Goal: Task Accomplishment & Management: Use online tool/utility

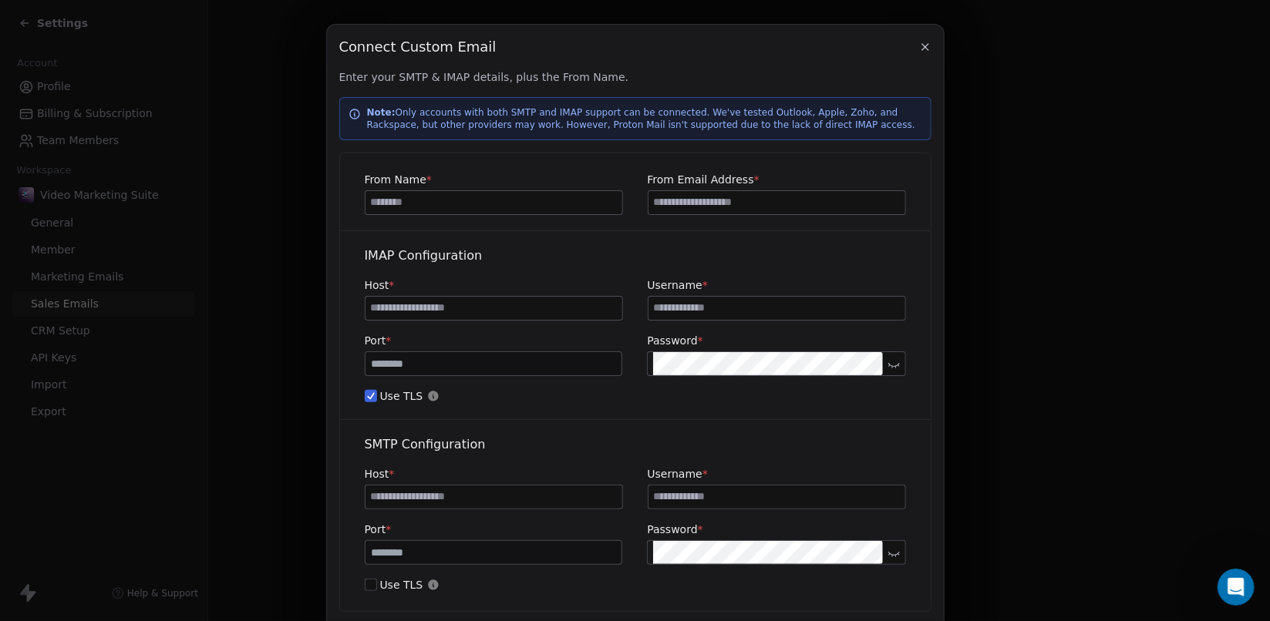
click at [1230, 585] on icon "Open Intercom Messenger" at bounding box center [1235, 586] width 25 height 25
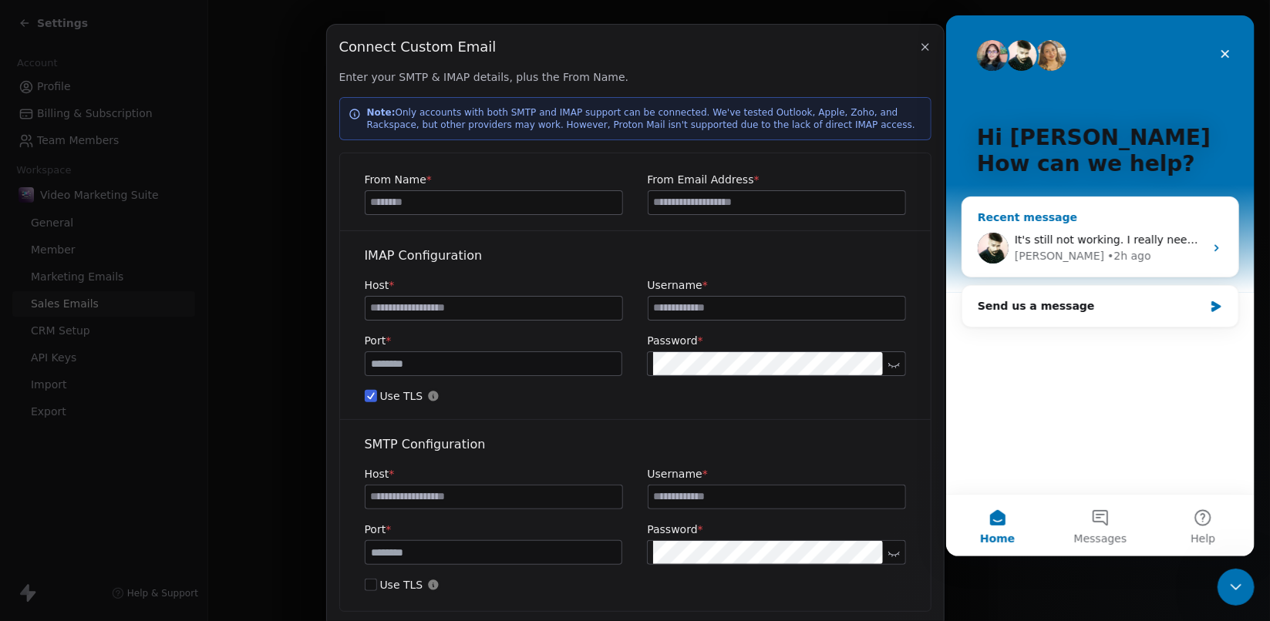
click at [1064, 248] on div "It's still not working. I really need to create some onboarding with the AI. Do…" at bounding box center [1109, 240] width 190 height 16
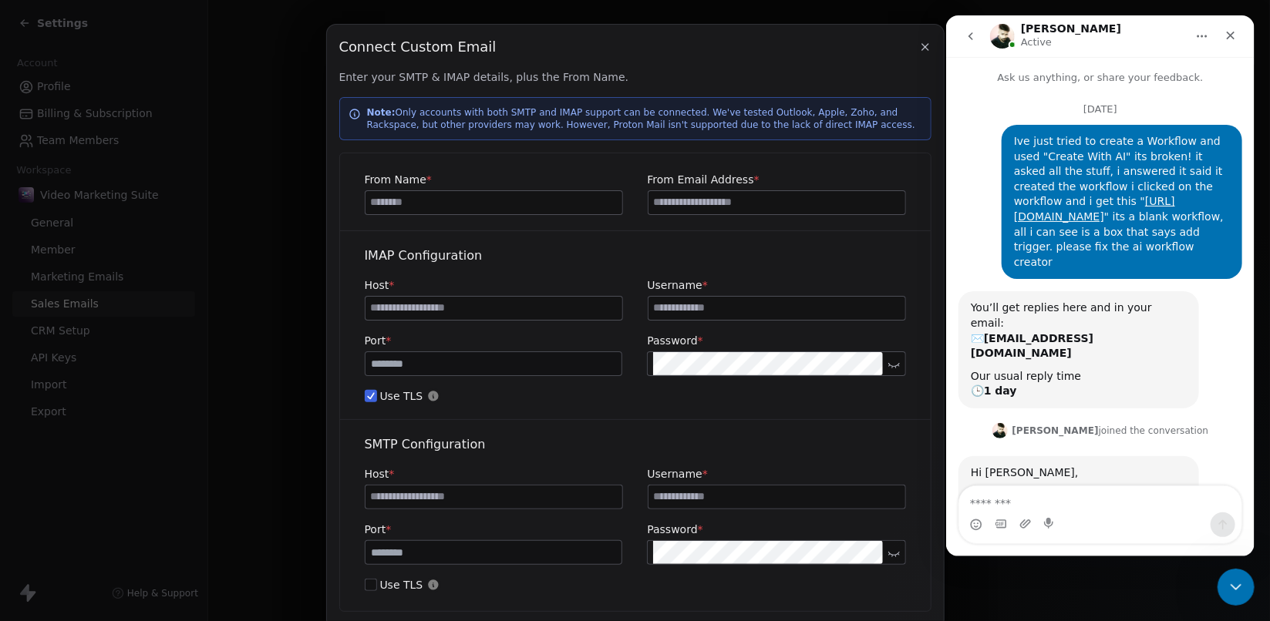
click at [967, 37] on icon "go back" at bounding box center [970, 36] width 12 height 12
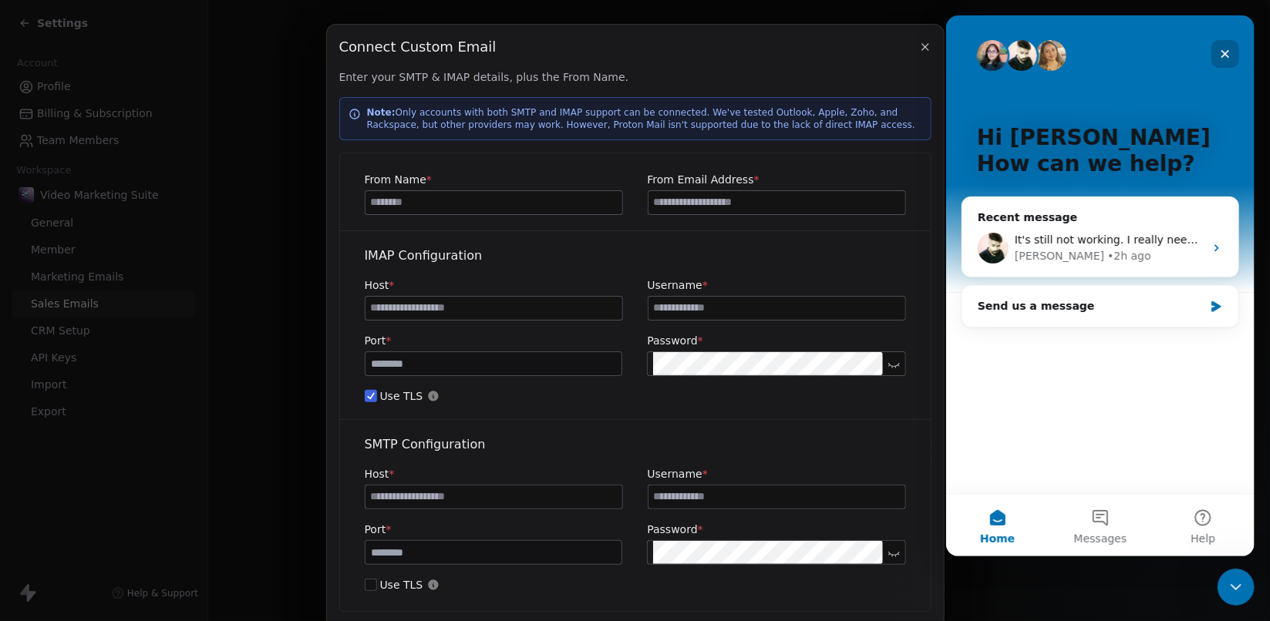
click at [1225, 55] on icon "Close" at bounding box center [1225, 54] width 8 height 8
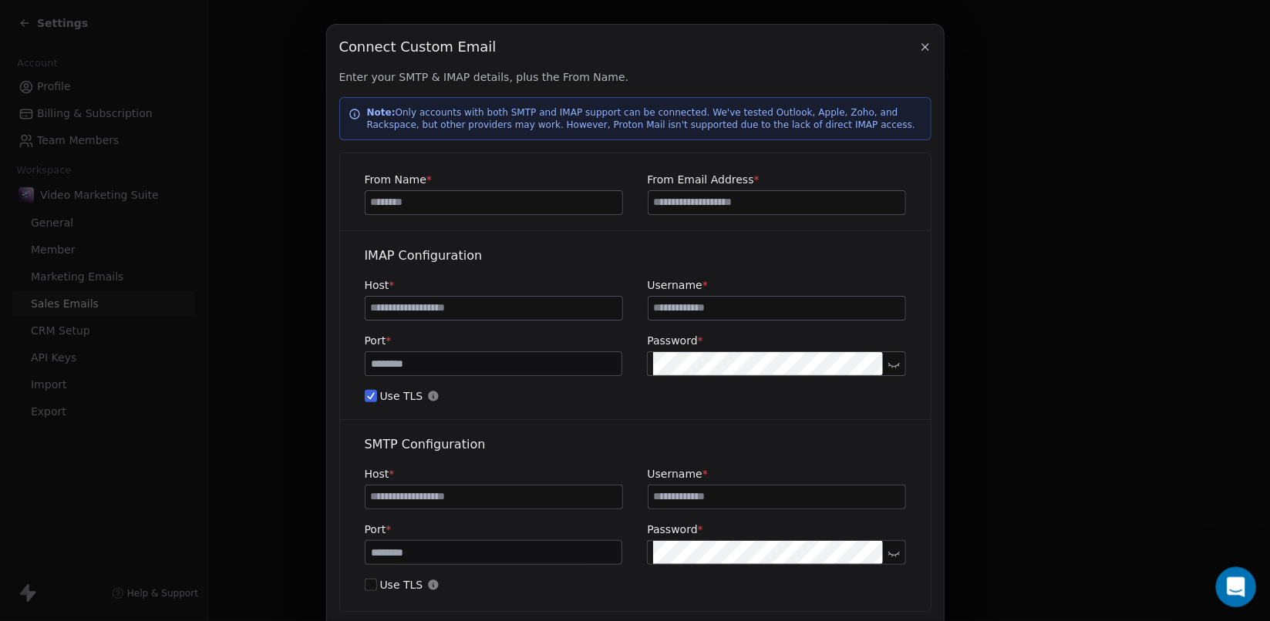
click at [1230, 591] on icon "Open Intercom Messenger" at bounding box center [1233, 585] width 25 height 25
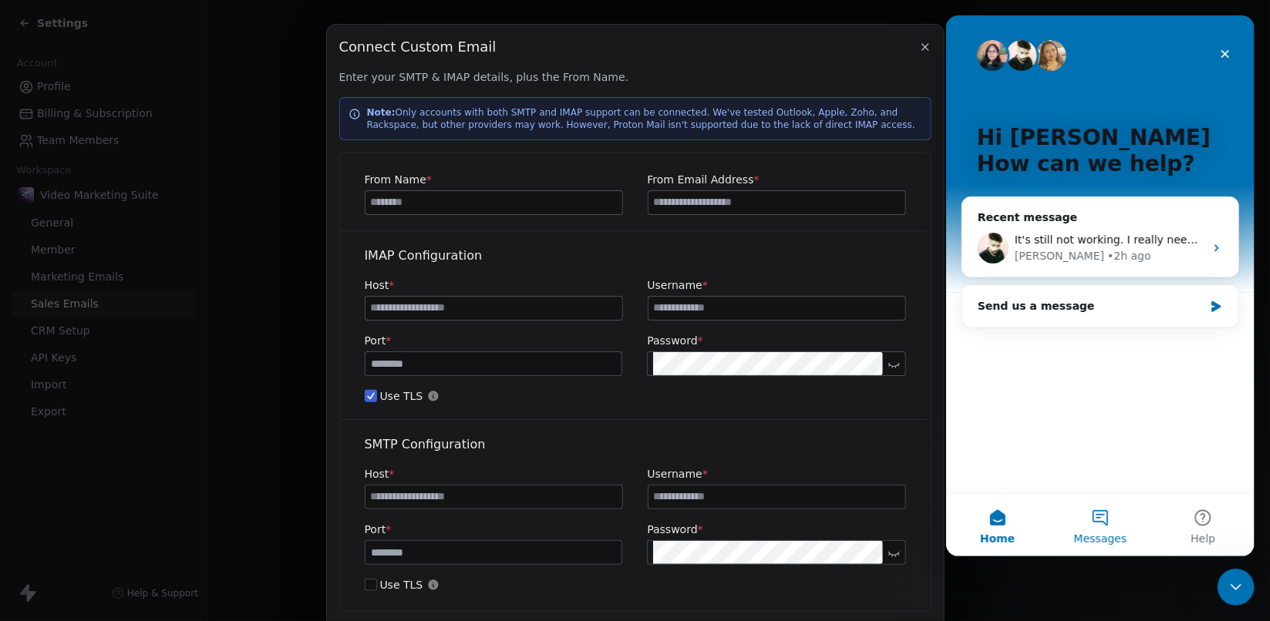
click at [1100, 526] on button "Messages" at bounding box center [1099, 526] width 103 height 62
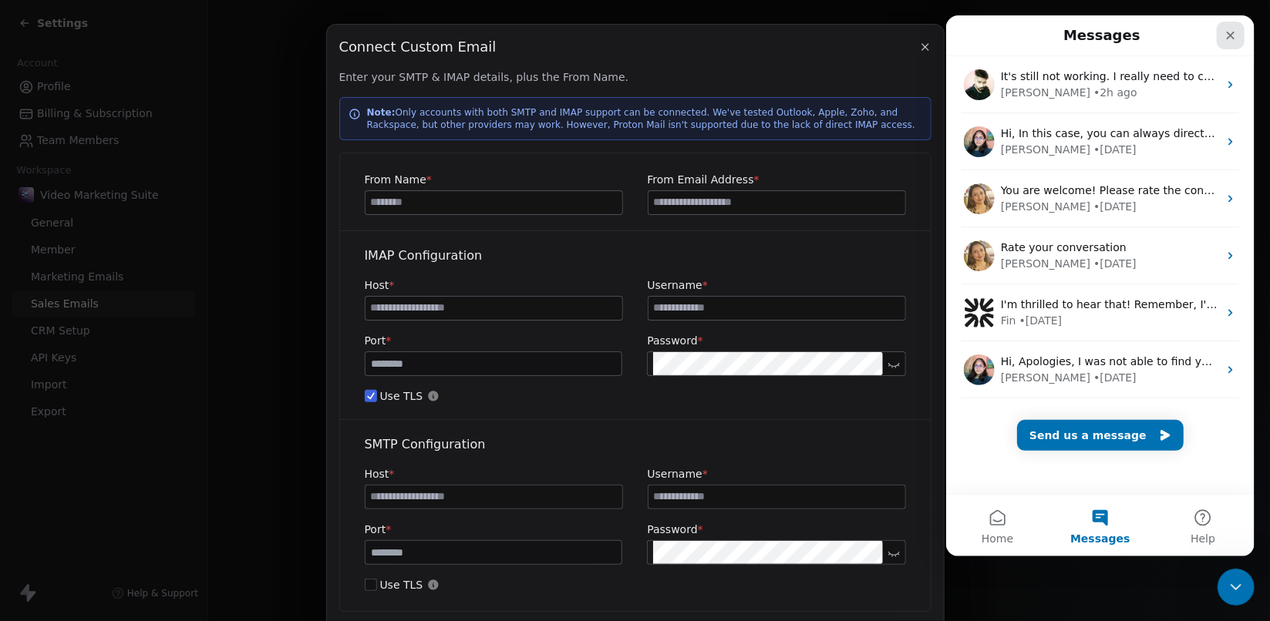
click at [1235, 30] on icon "Close" at bounding box center [1230, 35] width 12 height 12
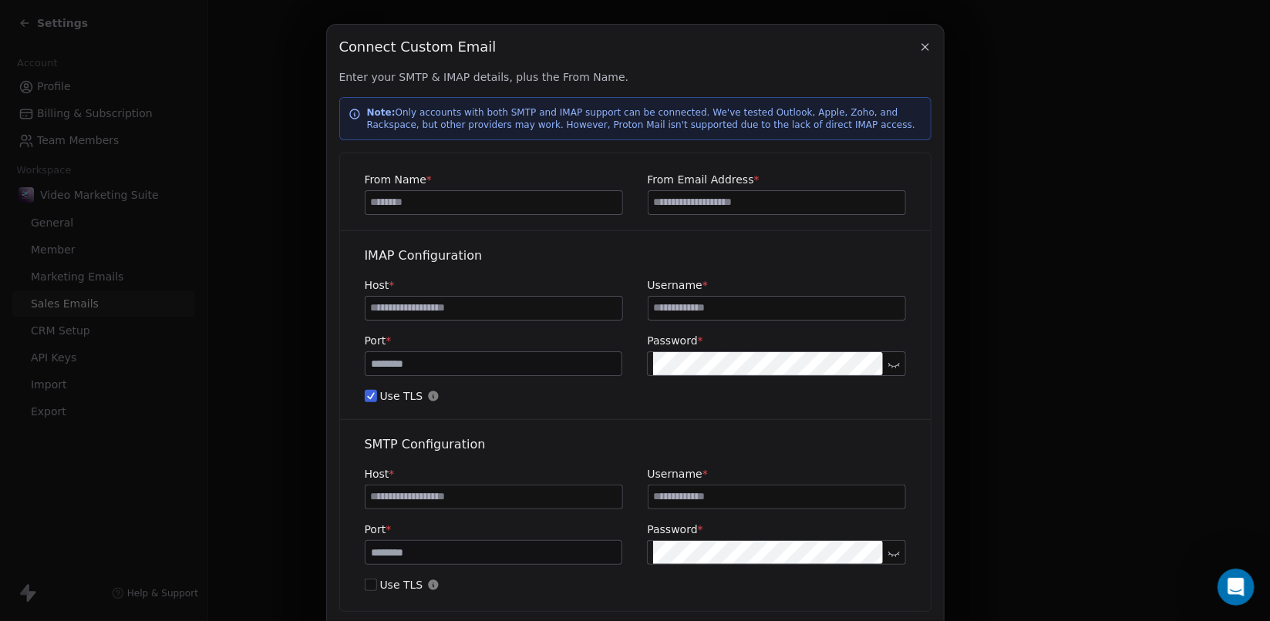
click at [55, 91] on div "Connect Custom Email Connect Custom Email Enter your SMTP & IMAP details, plus …" at bounding box center [635, 355] width 1270 height 711
click at [924, 50] on icon "button" at bounding box center [925, 47] width 12 height 12
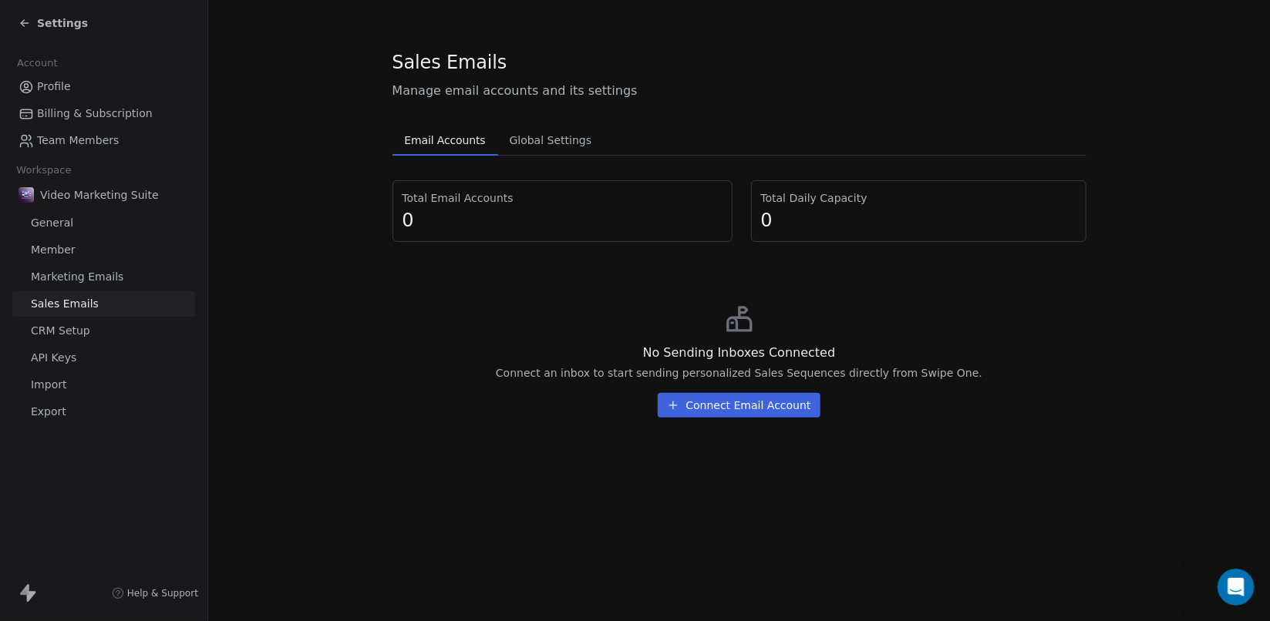
click at [728, 406] on button "Connect Email Account" at bounding box center [739, 405] width 162 height 25
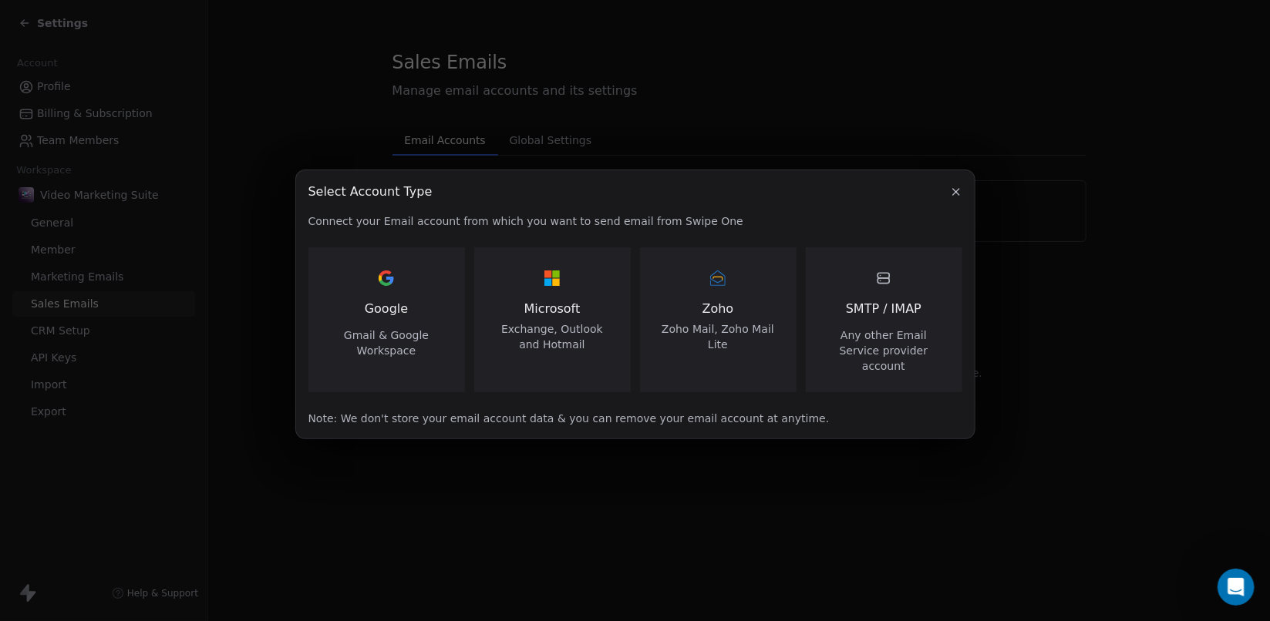
click at [960, 198] on icon "button" at bounding box center [956, 192] width 12 height 12
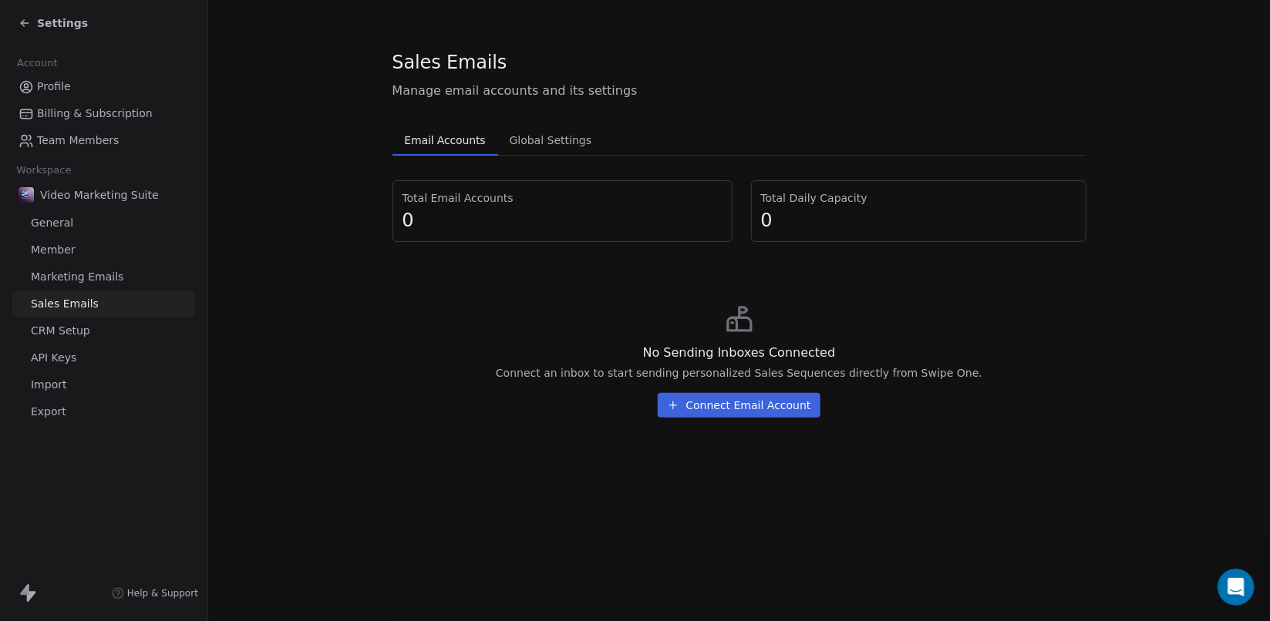
click at [72, 271] on span "Marketing Emails" at bounding box center [77, 277] width 93 height 16
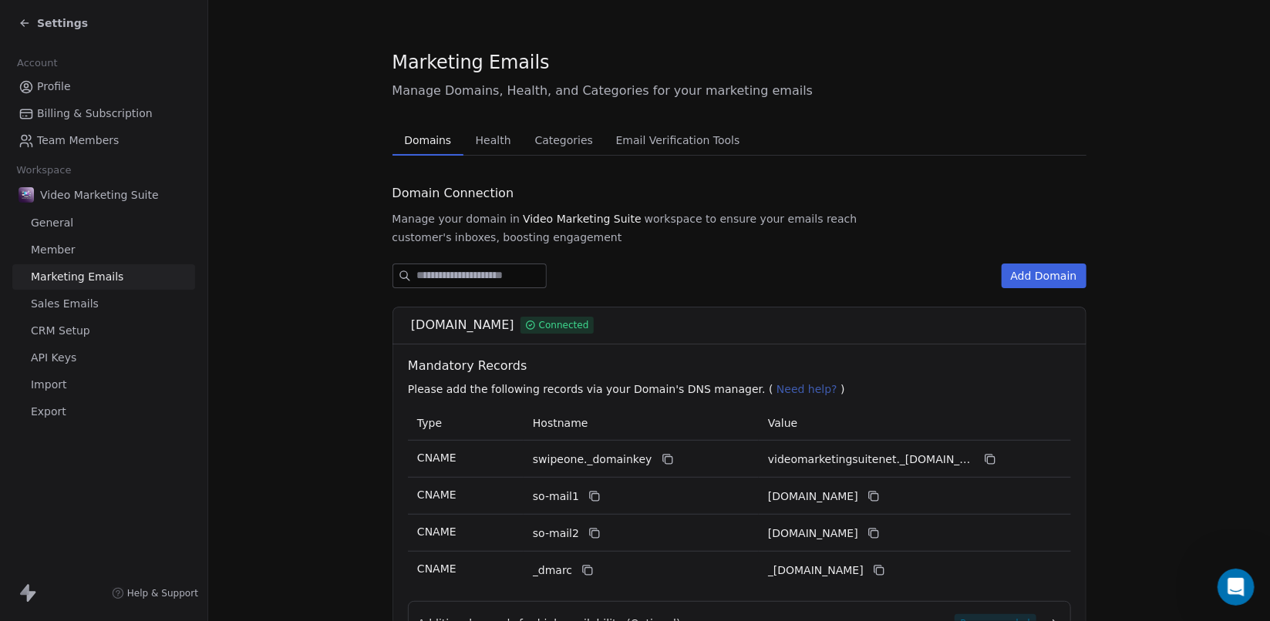
click at [40, 22] on span "Settings" at bounding box center [62, 22] width 51 height 15
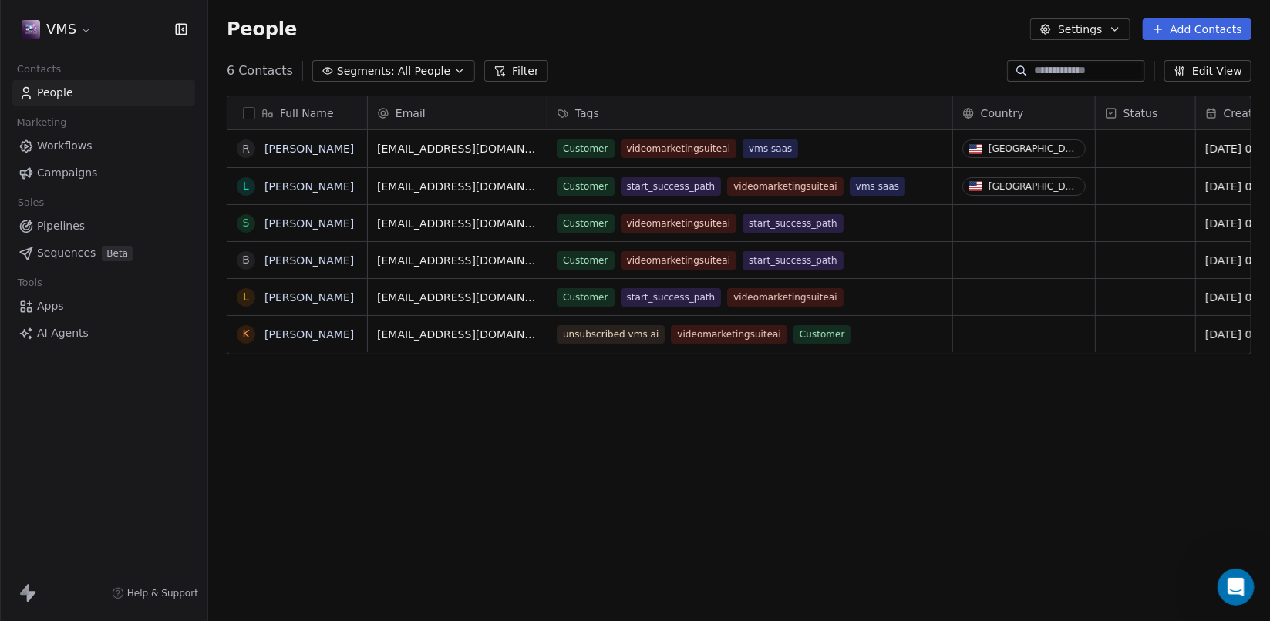
scroll to position [534, 1050]
click at [67, 225] on span "Pipelines" at bounding box center [61, 226] width 48 height 16
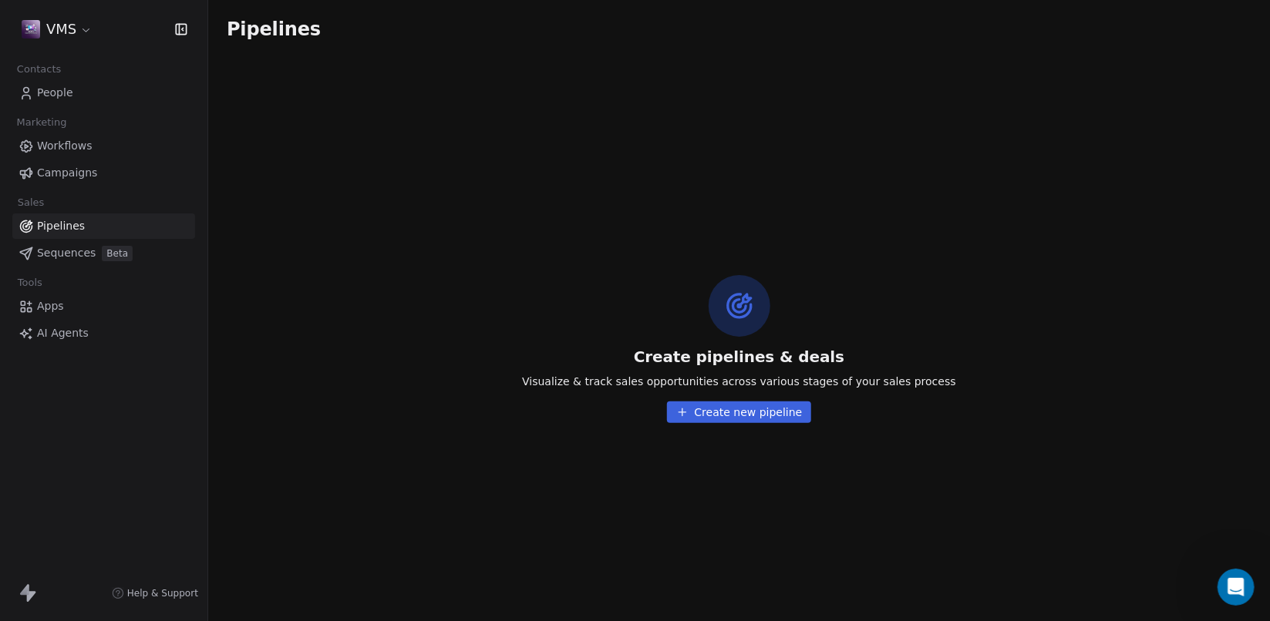
click at [750, 404] on button "Create new pipeline" at bounding box center [739, 413] width 145 height 22
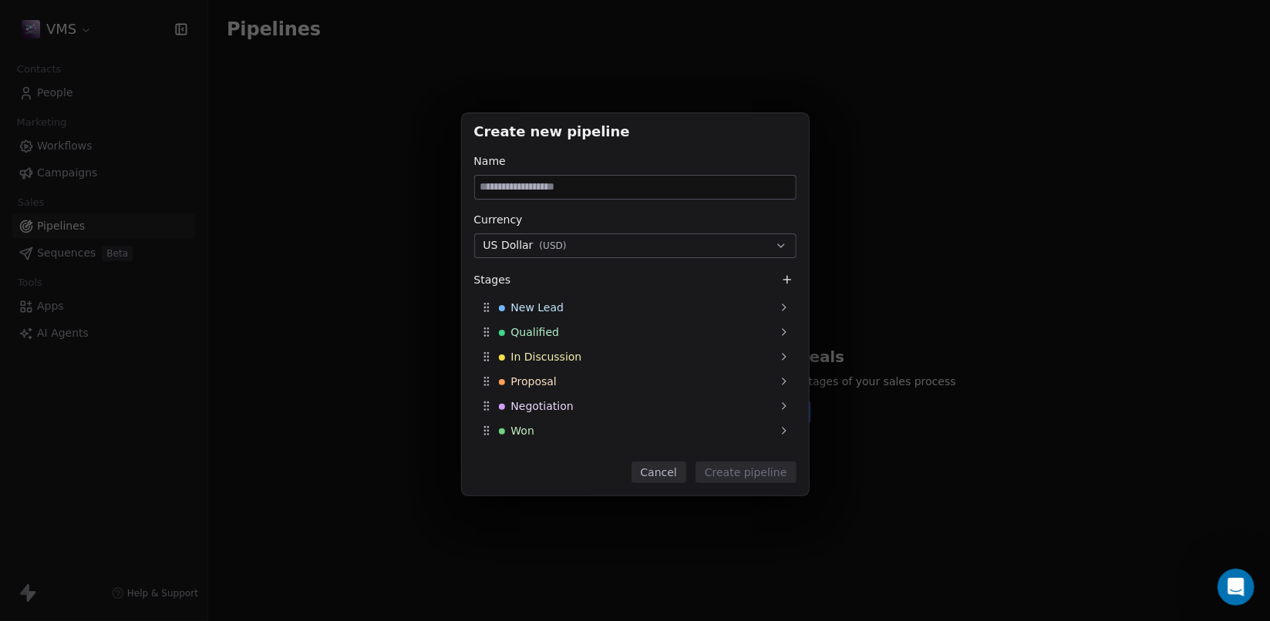
click at [666, 477] on button "Cancel" at bounding box center [659, 473] width 55 height 22
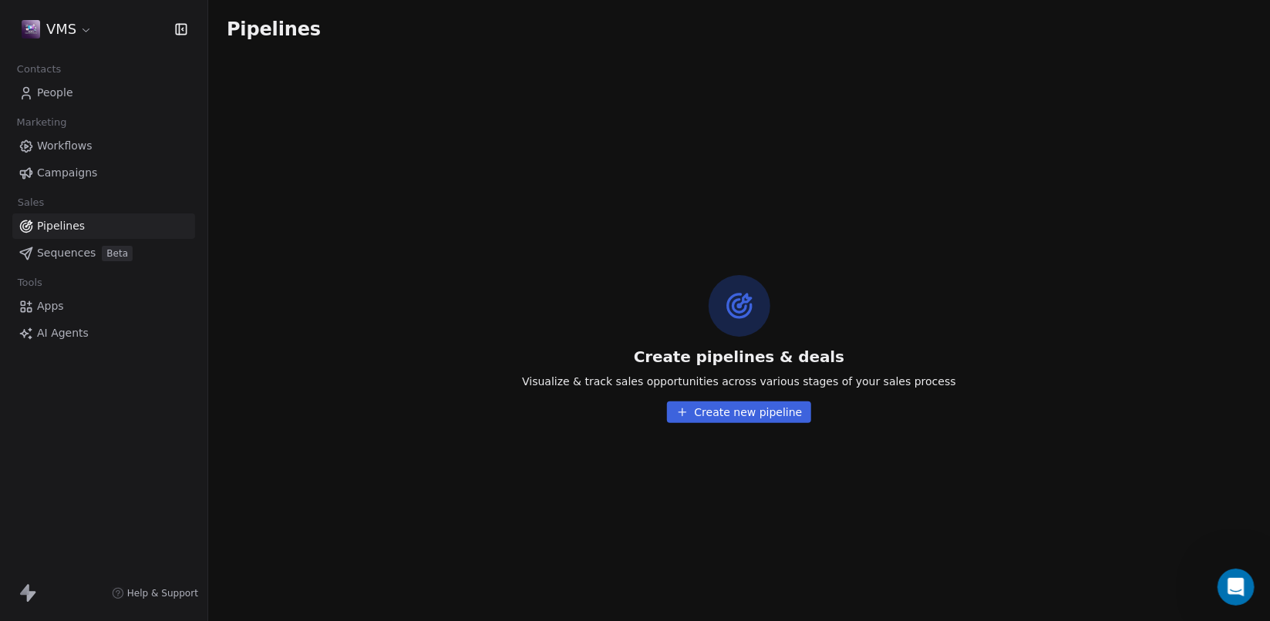
click at [65, 251] on span "Sequences" at bounding box center [66, 253] width 59 height 16
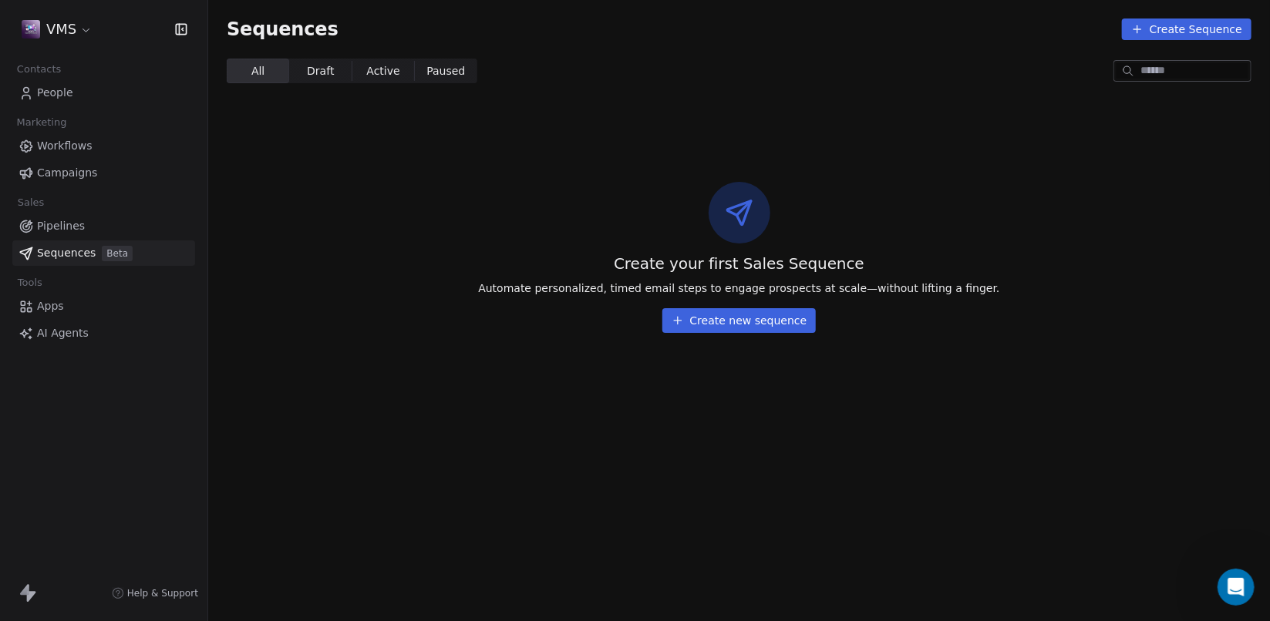
click at [75, 147] on span "Workflows" at bounding box center [65, 146] width 56 height 16
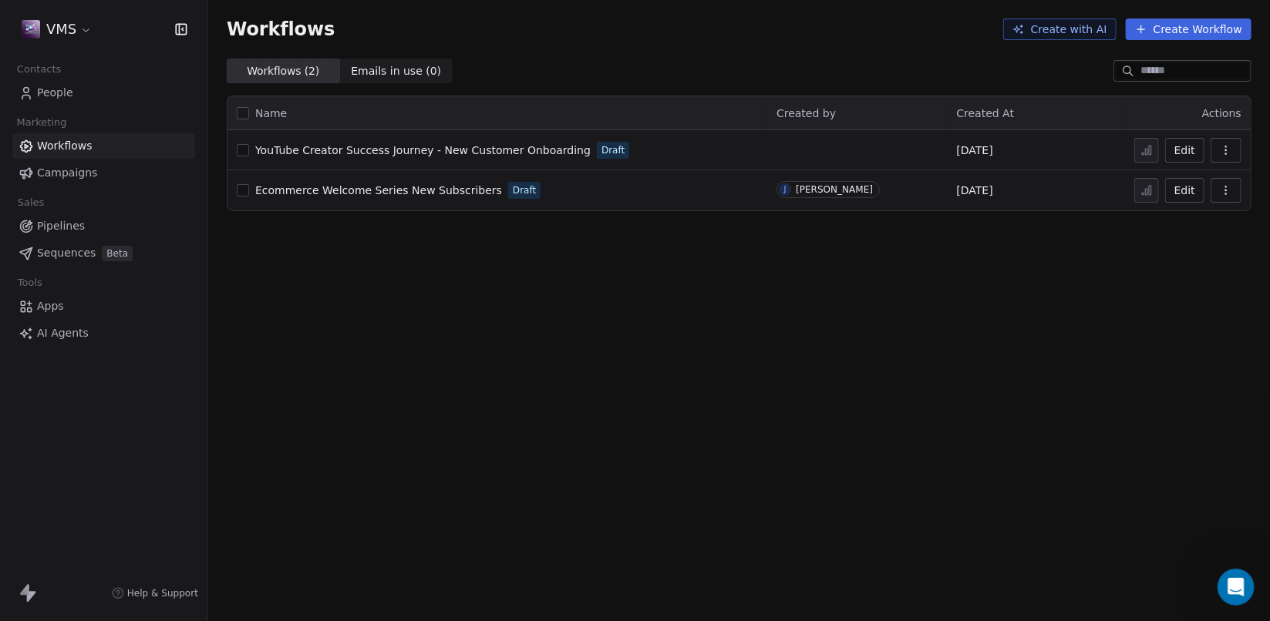
click at [429, 190] on span "Ecommerce Welcome Series New Subscribers" at bounding box center [378, 190] width 247 height 12
click at [83, 24] on html "VMS Contacts People Marketing Workflows Campaigns Sales Pipelines Sequences Bet…" at bounding box center [635, 310] width 1270 height 621
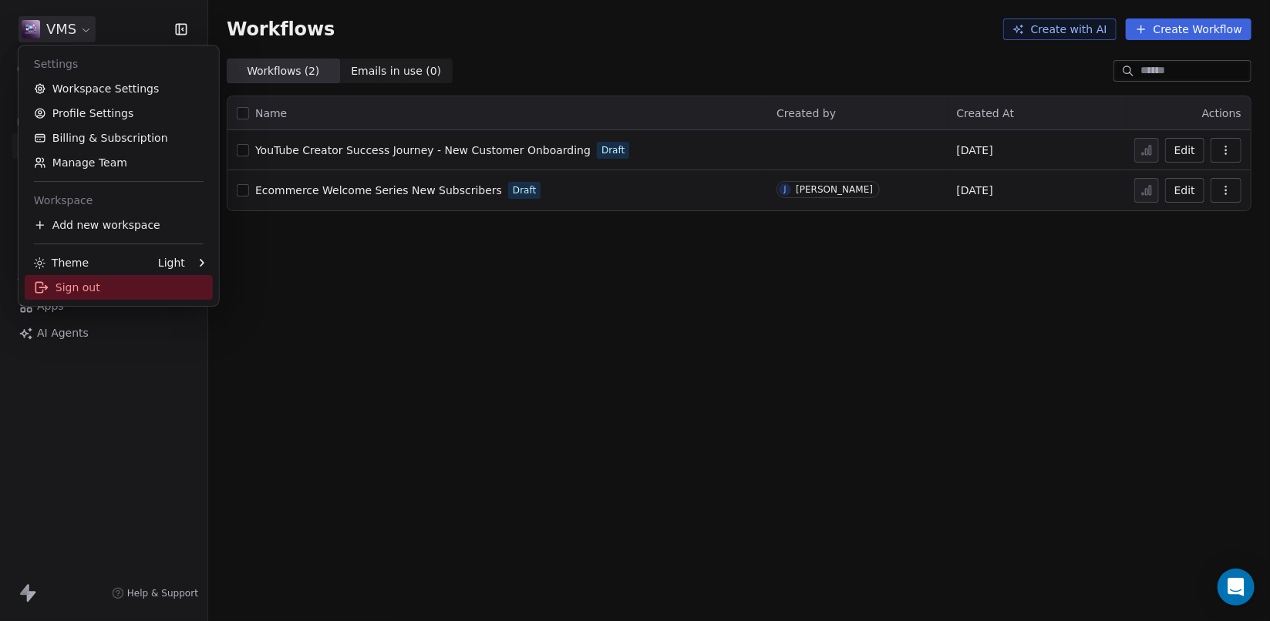
click at [56, 280] on div "Sign out" at bounding box center [119, 287] width 188 height 25
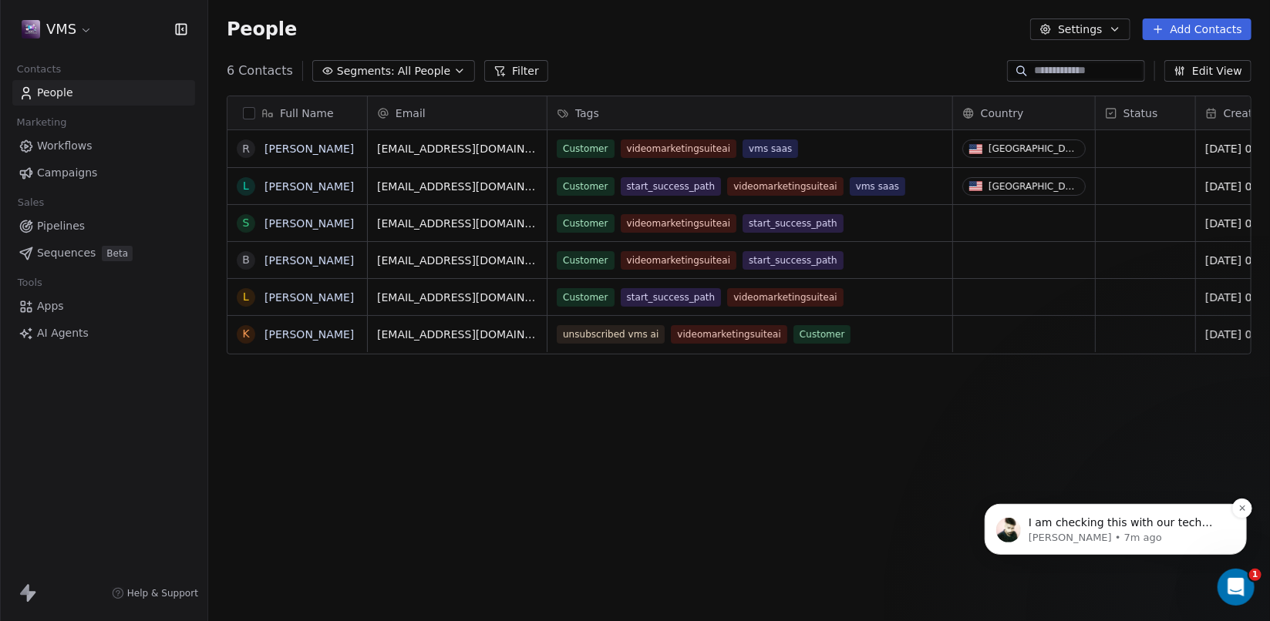
click at [1145, 536] on p "[PERSON_NAME] • 7m ago" at bounding box center [1127, 538] width 199 height 14
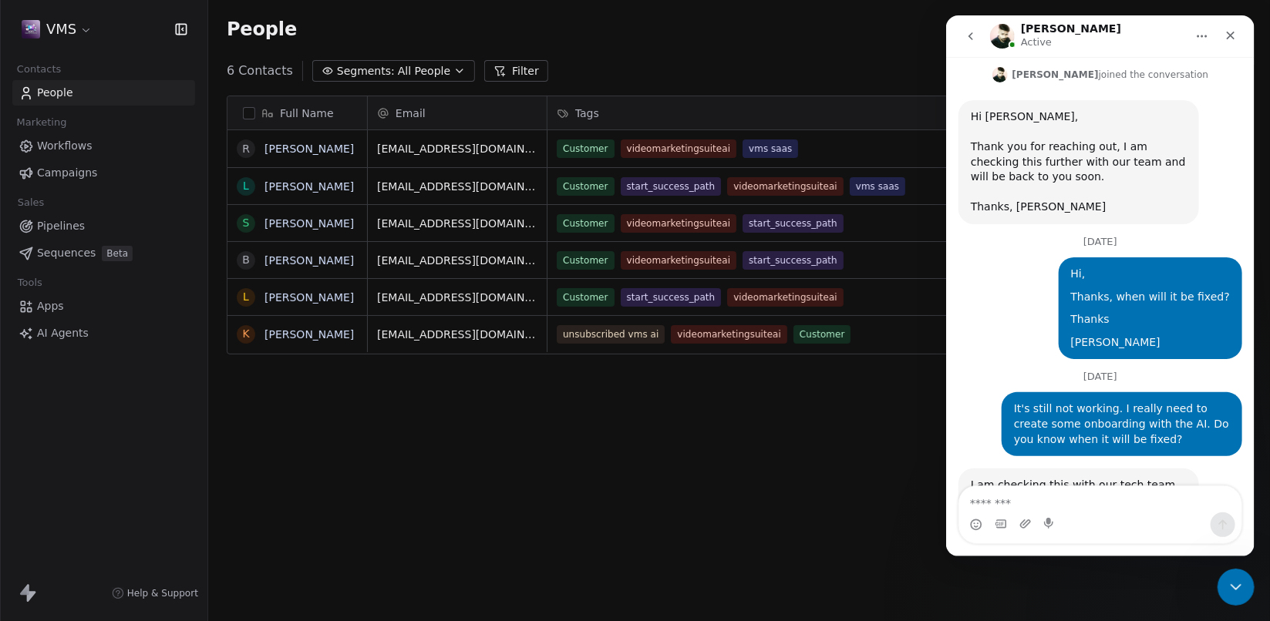
scroll to position [390, 0]
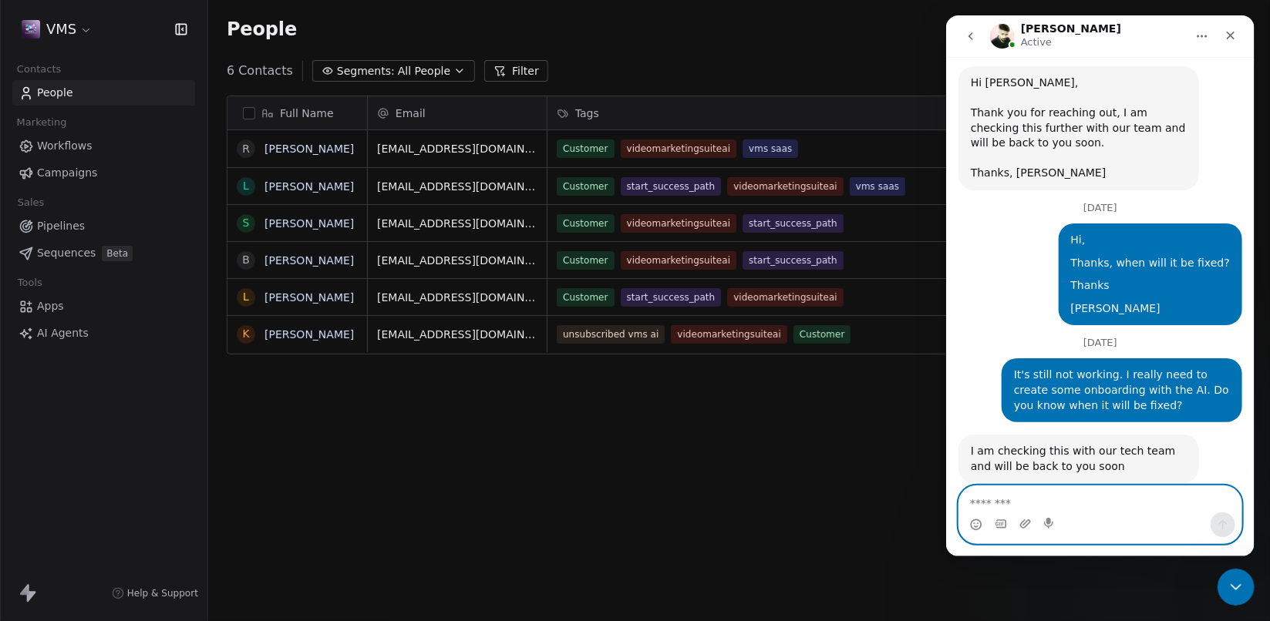
click at [1023, 499] on textarea "Message…" at bounding box center [1099, 500] width 282 height 26
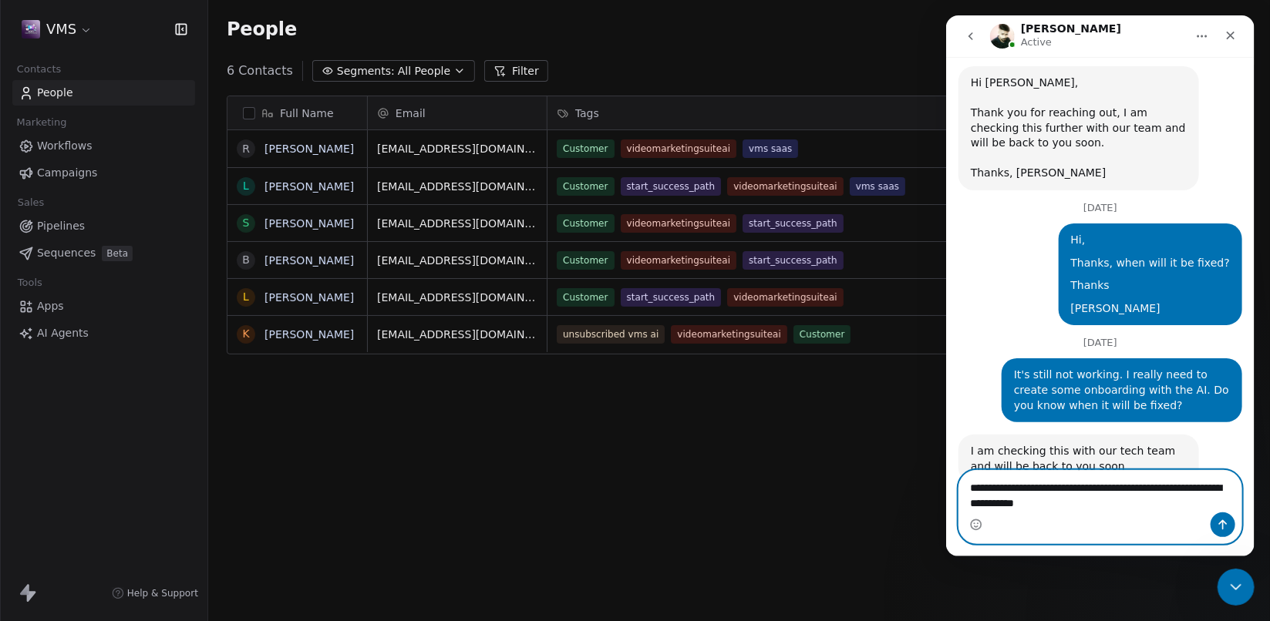
type textarea "**********"
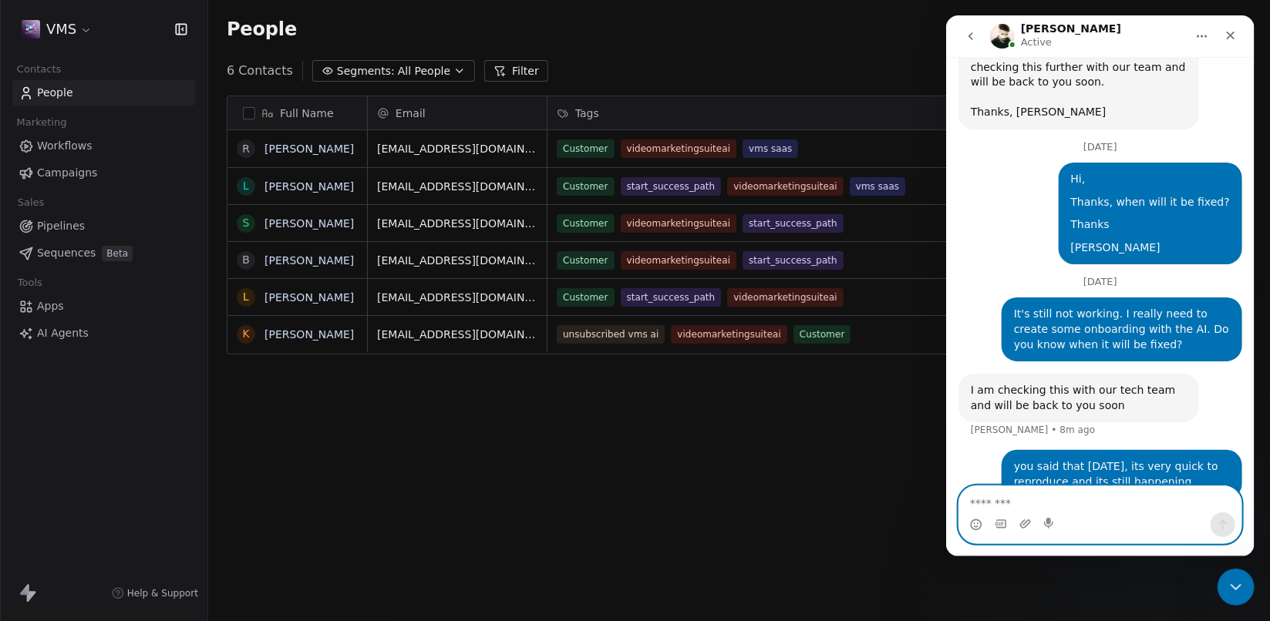
scroll to position [450, 0]
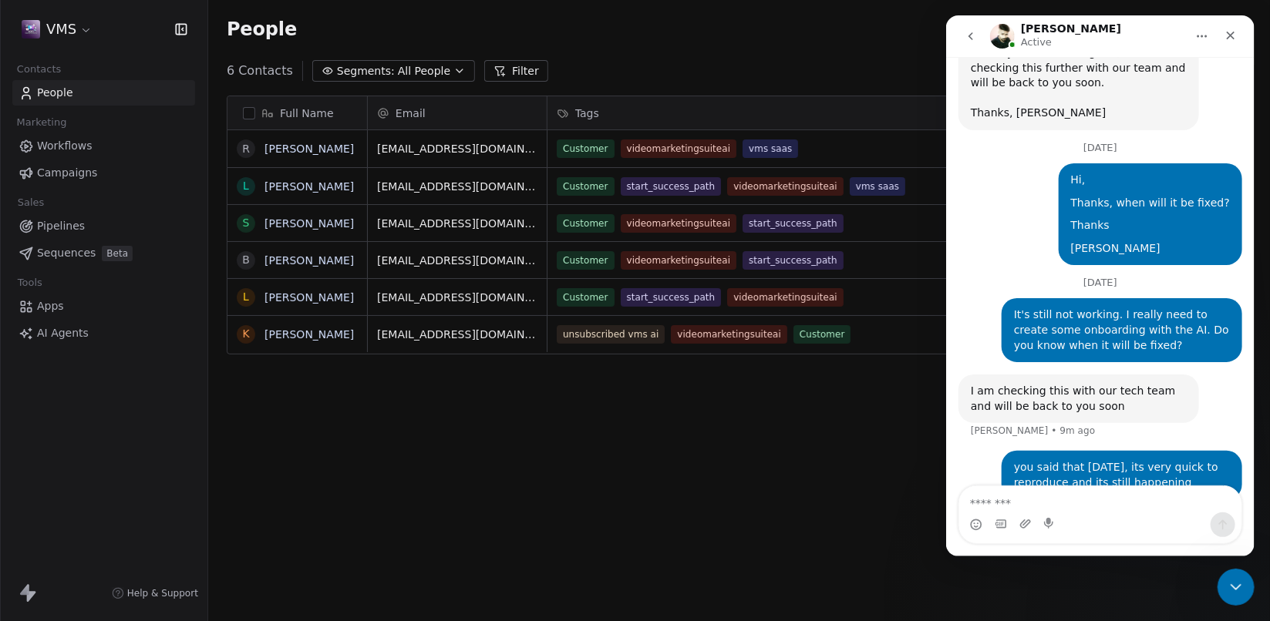
click at [971, 26] on button "go back" at bounding box center [969, 36] width 29 height 29
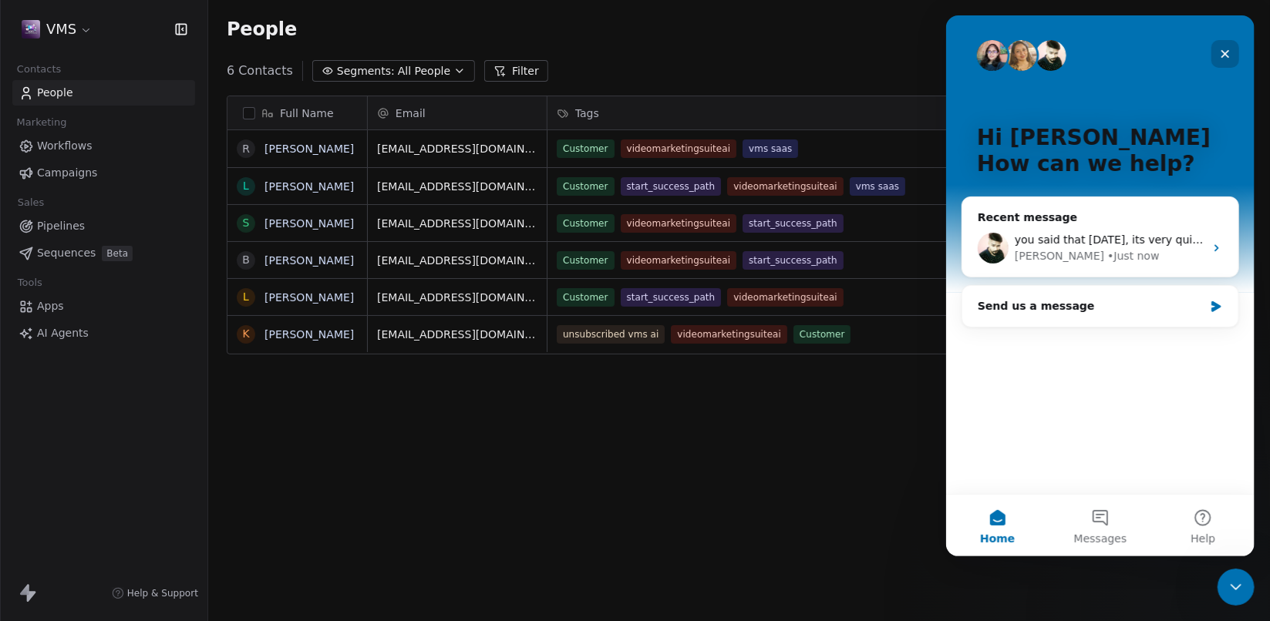
click at [1225, 50] on icon "Close" at bounding box center [1224, 54] width 12 height 12
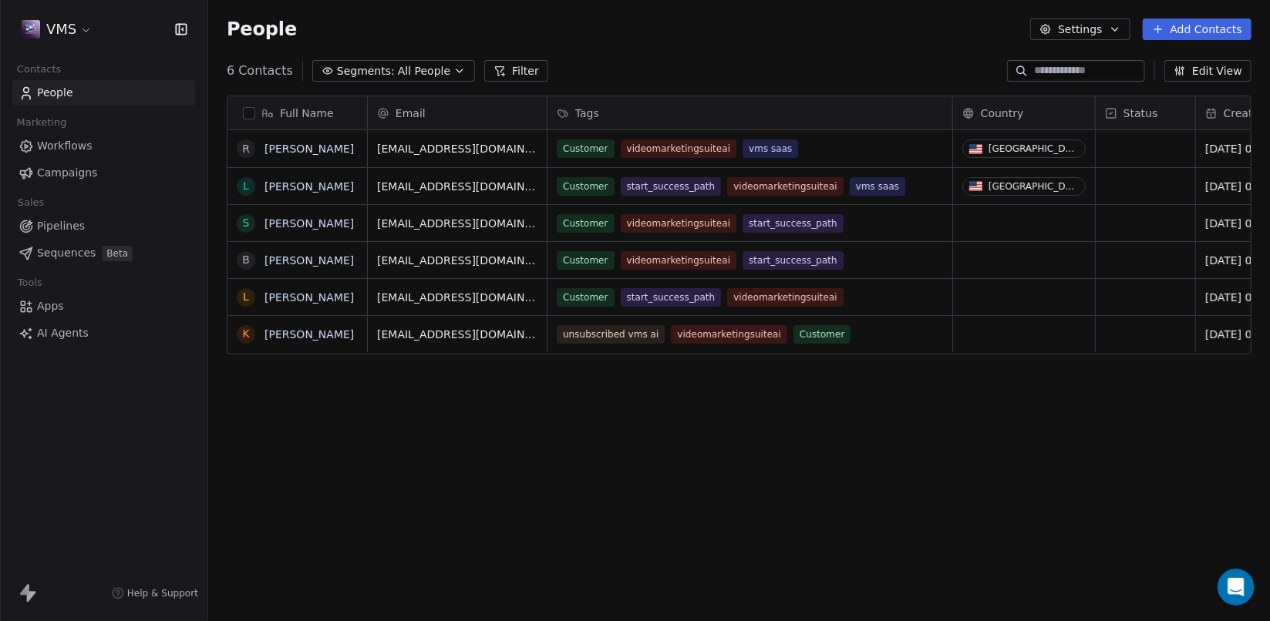
click at [75, 148] on span "Workflows" at bounding box center [65, 146] width 56 height 16
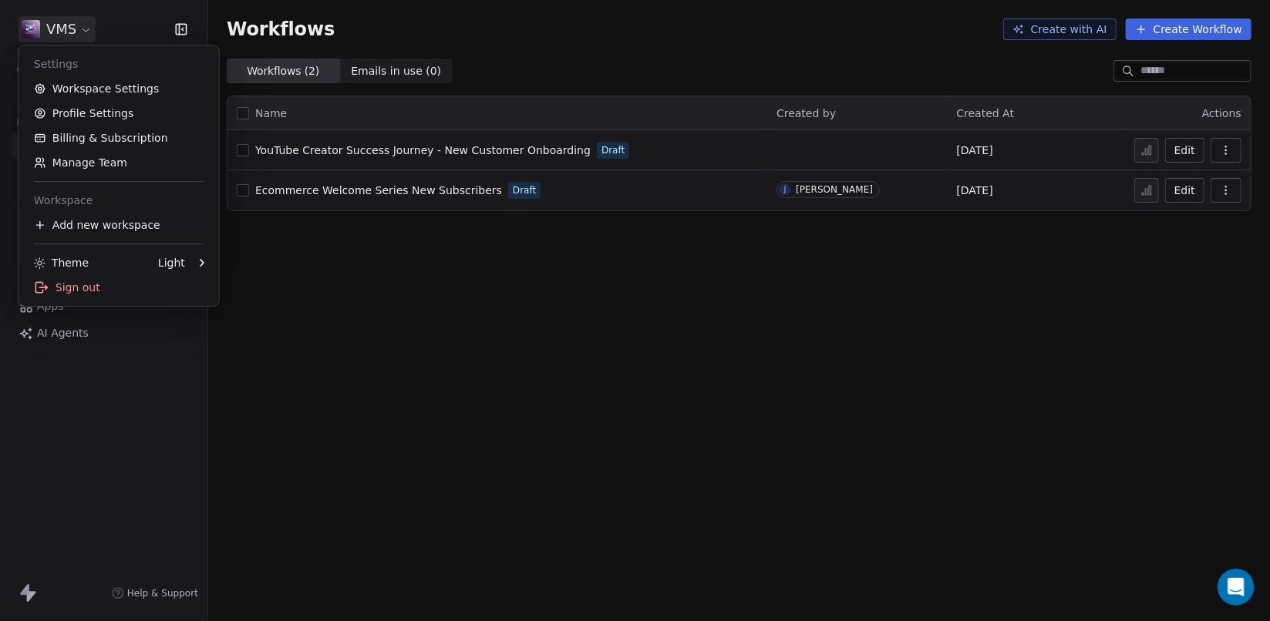
click at [85, 30] on html "VMS Contacts People Marketing Workflows Campaigns Sales Pipelines Sequences Bet…" at bounding box center [635, 310] width 1270 height 621
click at [113, 163] on link "Manage Team" at bounding box center [119, 162] width 188 height 25
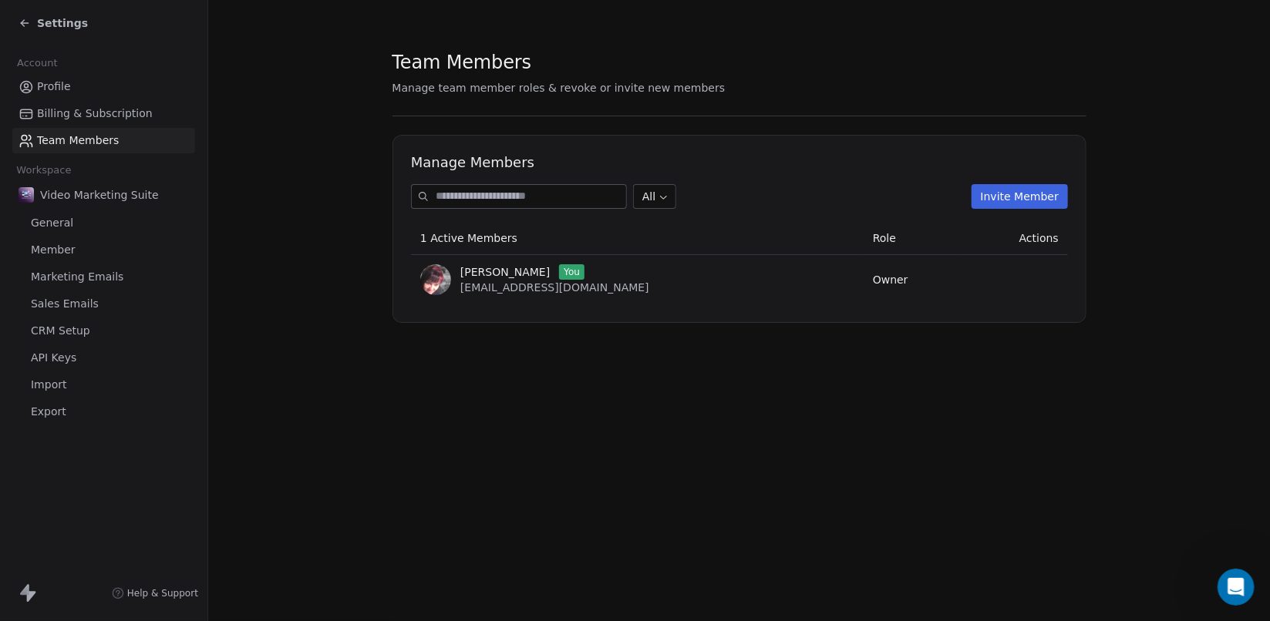
click at [77, 118] on span "Billing & Subscription" at bounding box center [95, 114] width 116 height 16
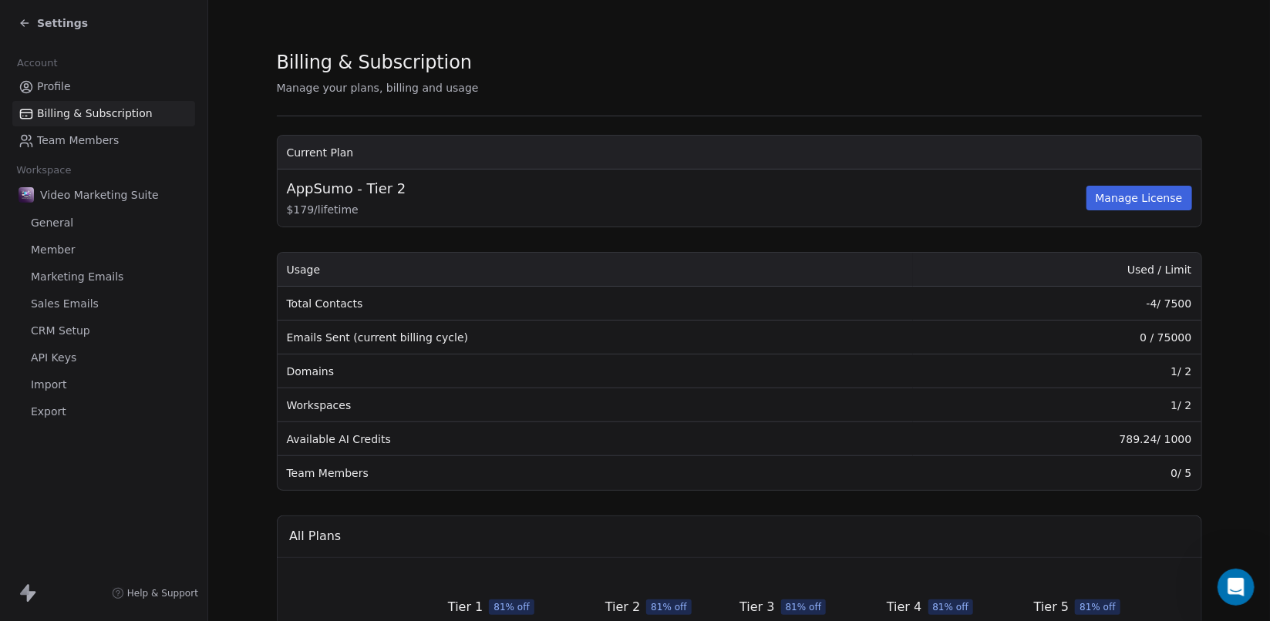
click at [49, 225] on span "General" at bounding box center [52, 223] width 42 height 16
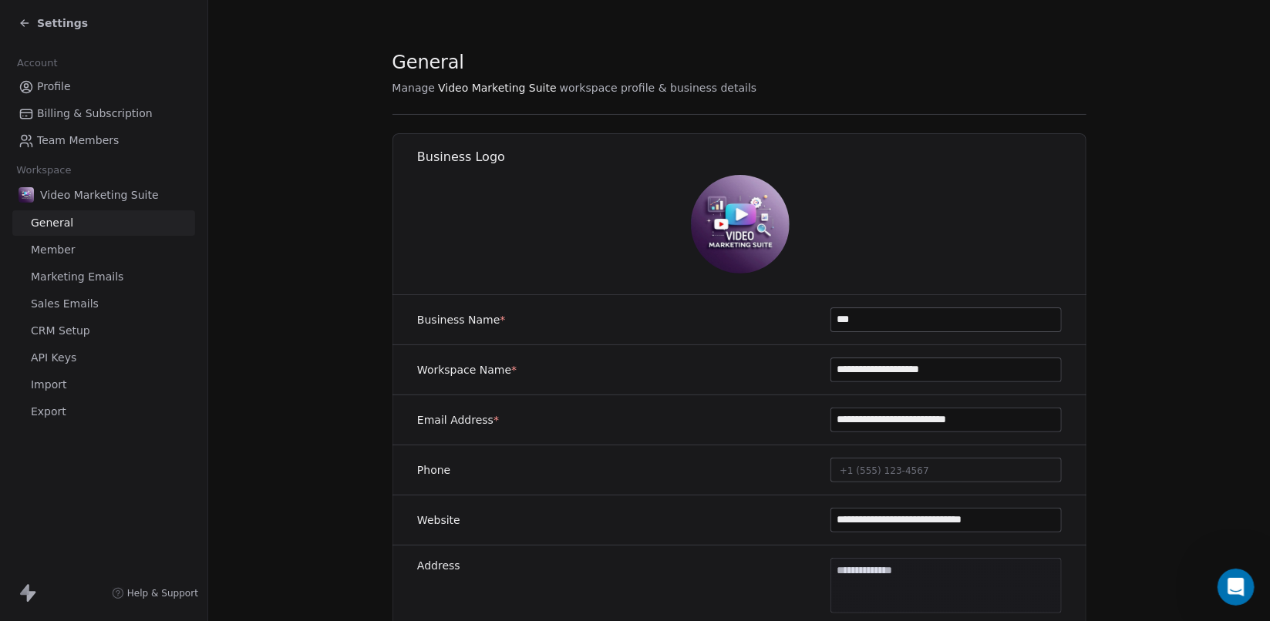
click at [75, 283] on span "Marketing Emails" at bounding box center [77, 277] width 93 height 16
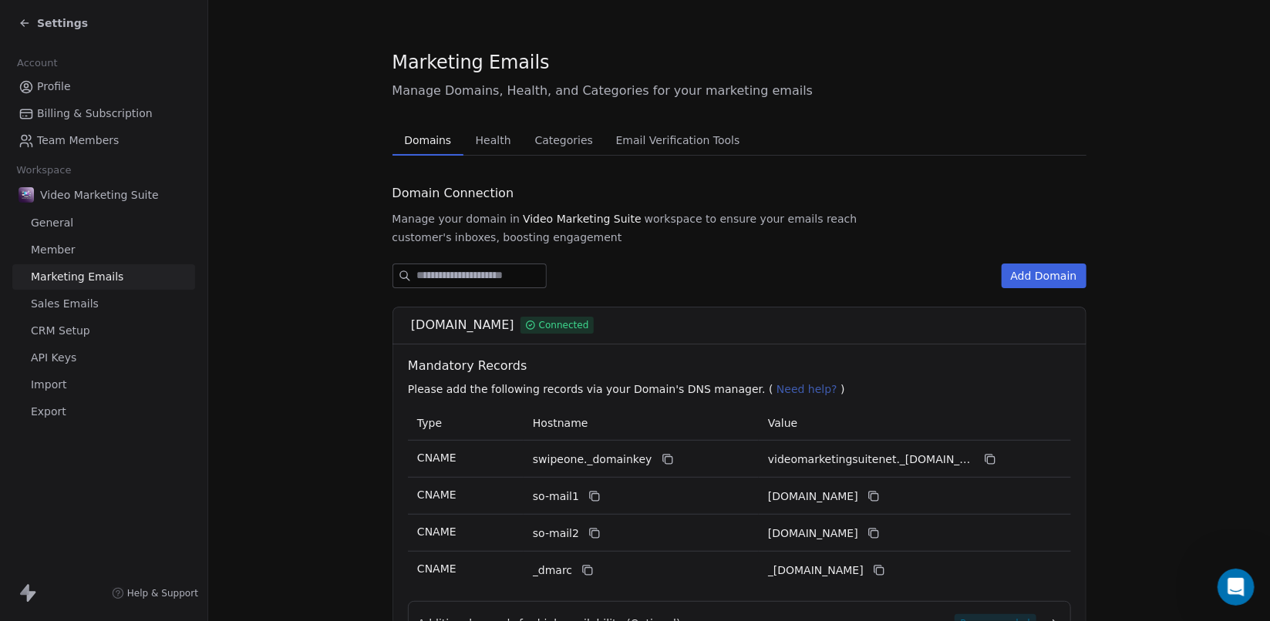
click at [65, 306] on span "Sales Emails" at bounding box center [65, 304] width 68 height 16
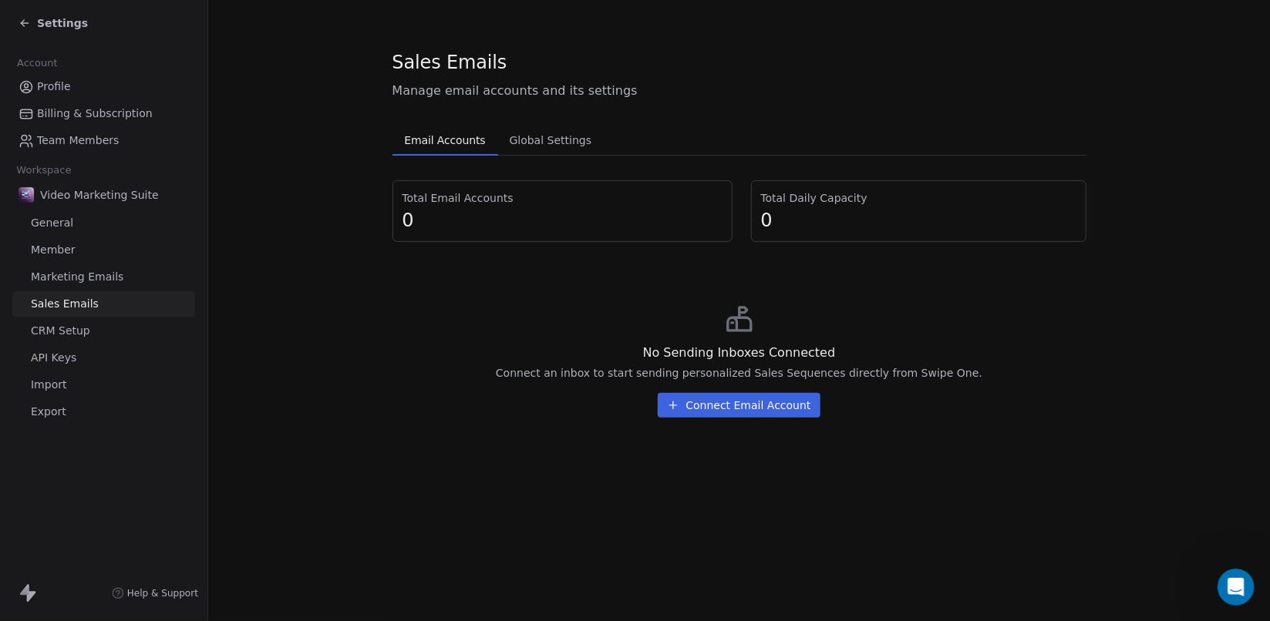
click at [55, 329] on span "CRM Setup" at bounding box center [60, 331] width 59 height 16
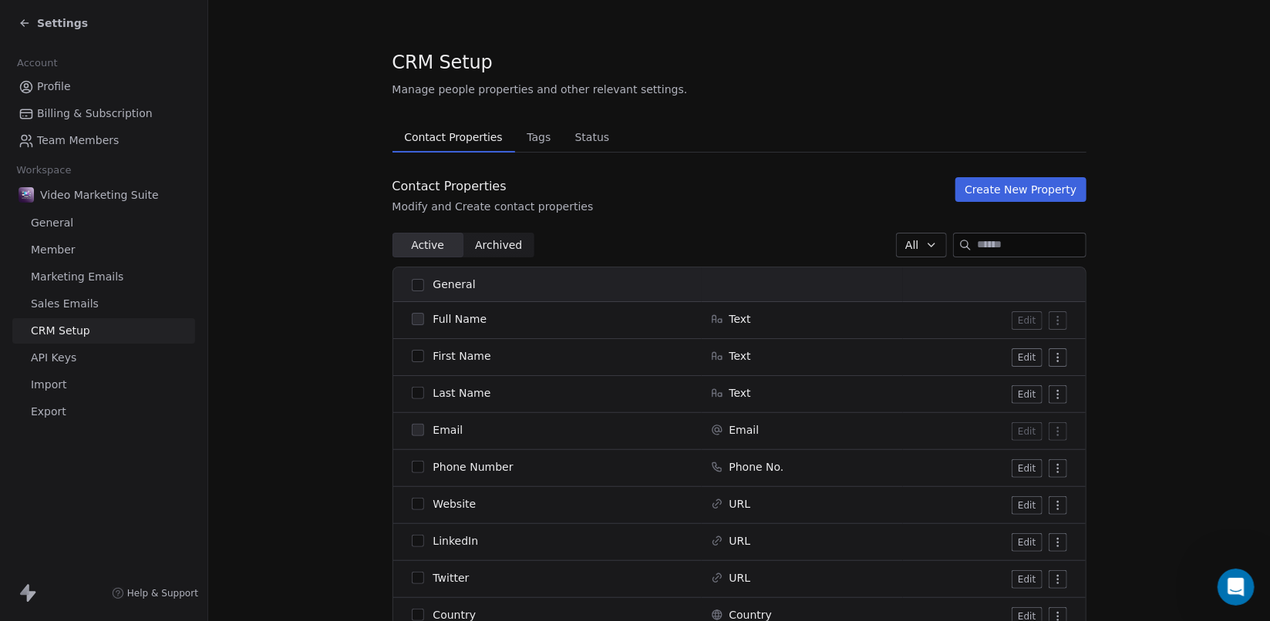
click at [51, 358] on span "API Keys" at bounding box center [53, 358] width 45 height 16
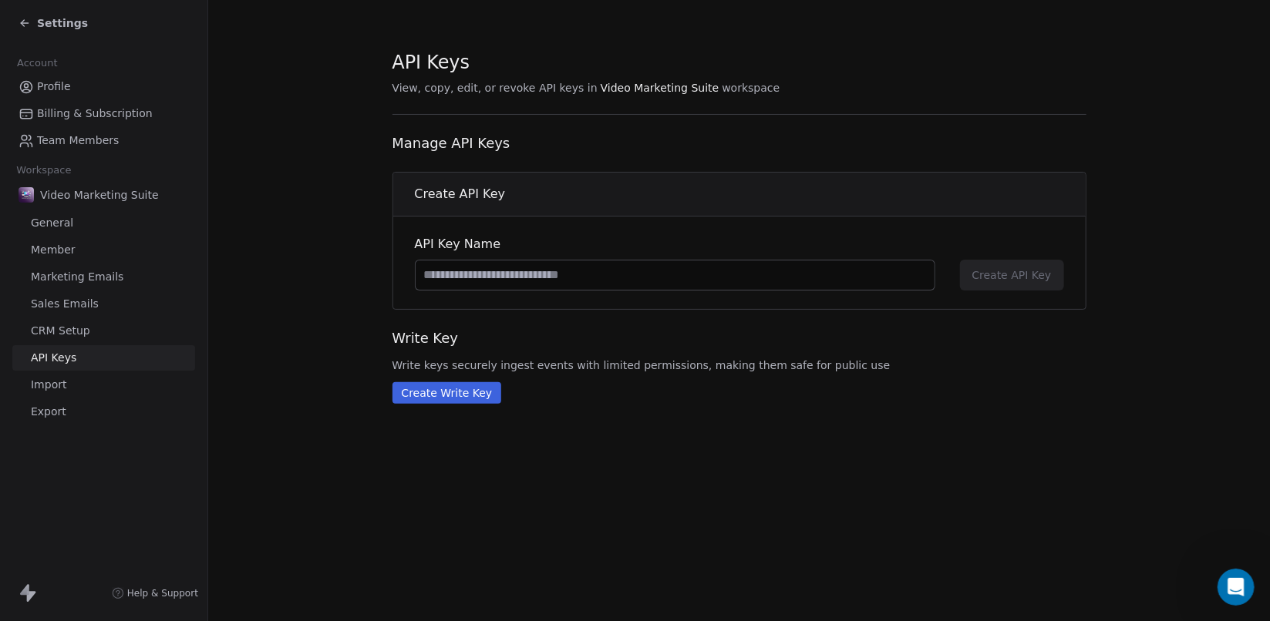
click at [49, 376] on link "Import" at bounding box center [103, 384] width 183 height 25
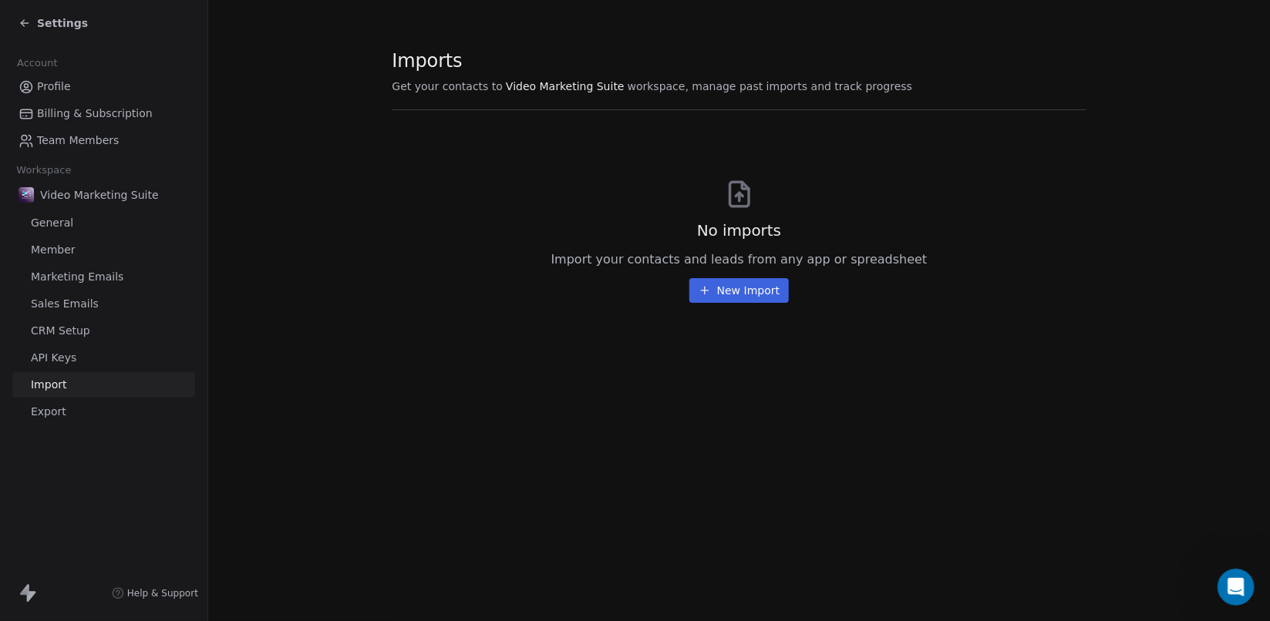
click at [49, 412] on span "Export" at bounding box center [48, 412] width 35 height 16
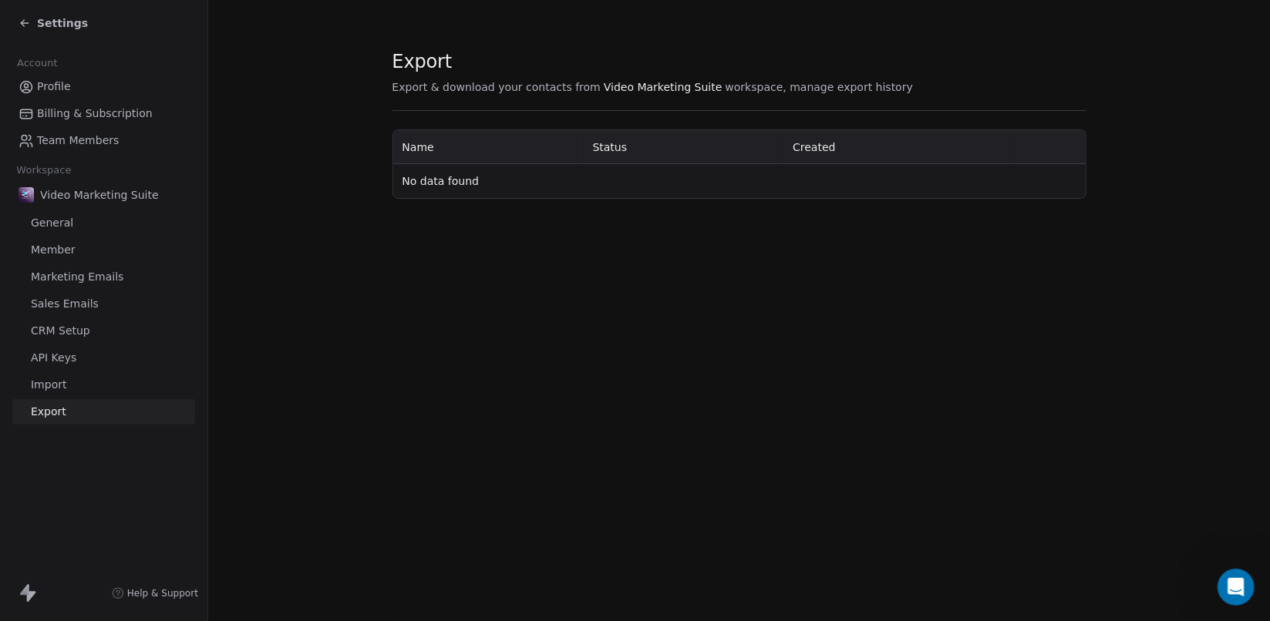
click at [49, 219] on span "General" at bounding box center [52, 223] width 42 height 16
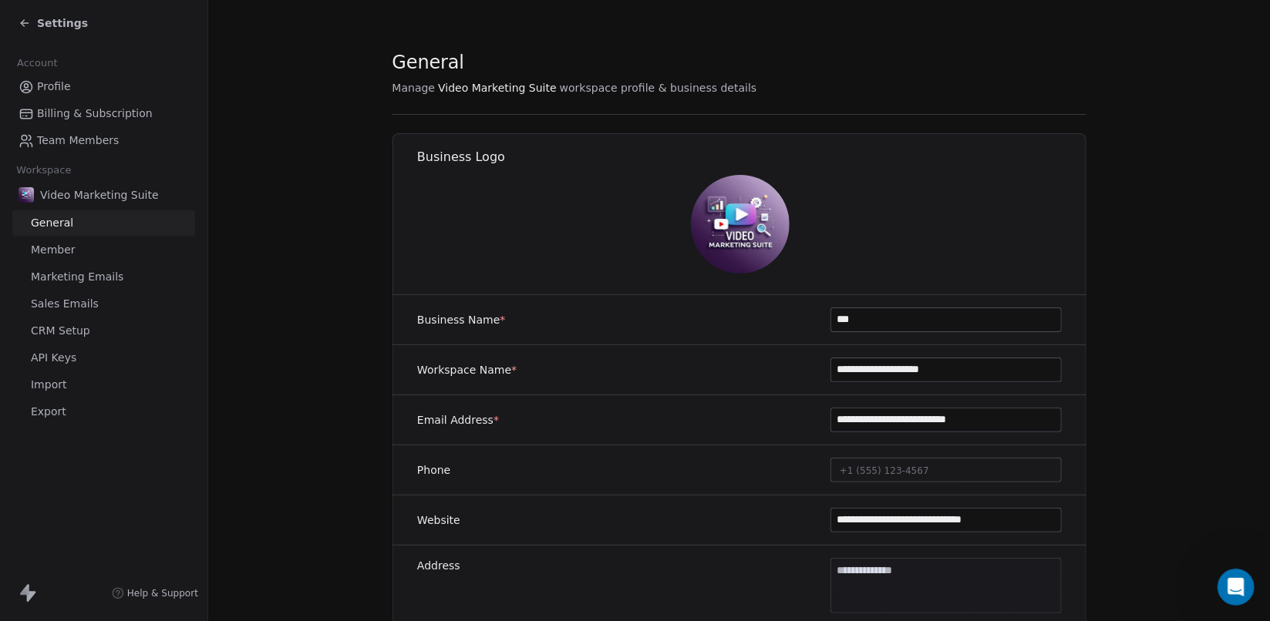
click at [49, 197] on span "Video Marketing Suite" at bounding box center [99, 194] width 119 height 15
click at [49, 86] on span "Profile" at bounding box center [54, 87] width 34 height 16
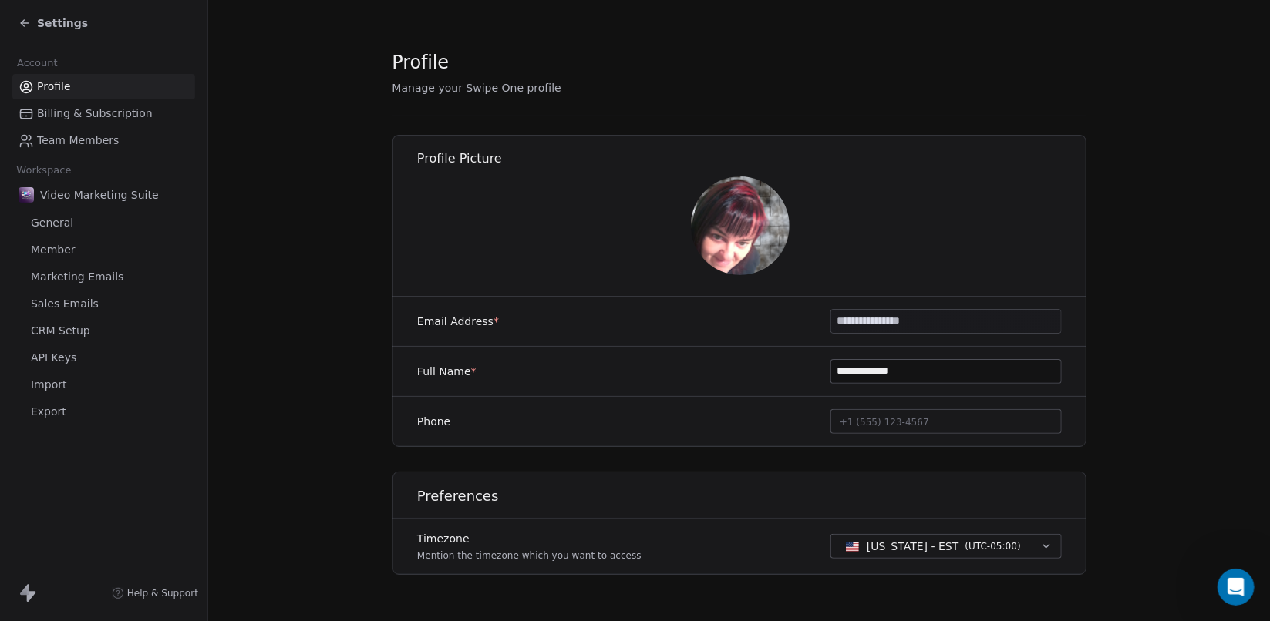
click at [48, 23] on span "Settings" at bounding box center [62, 22] width 51 height 15
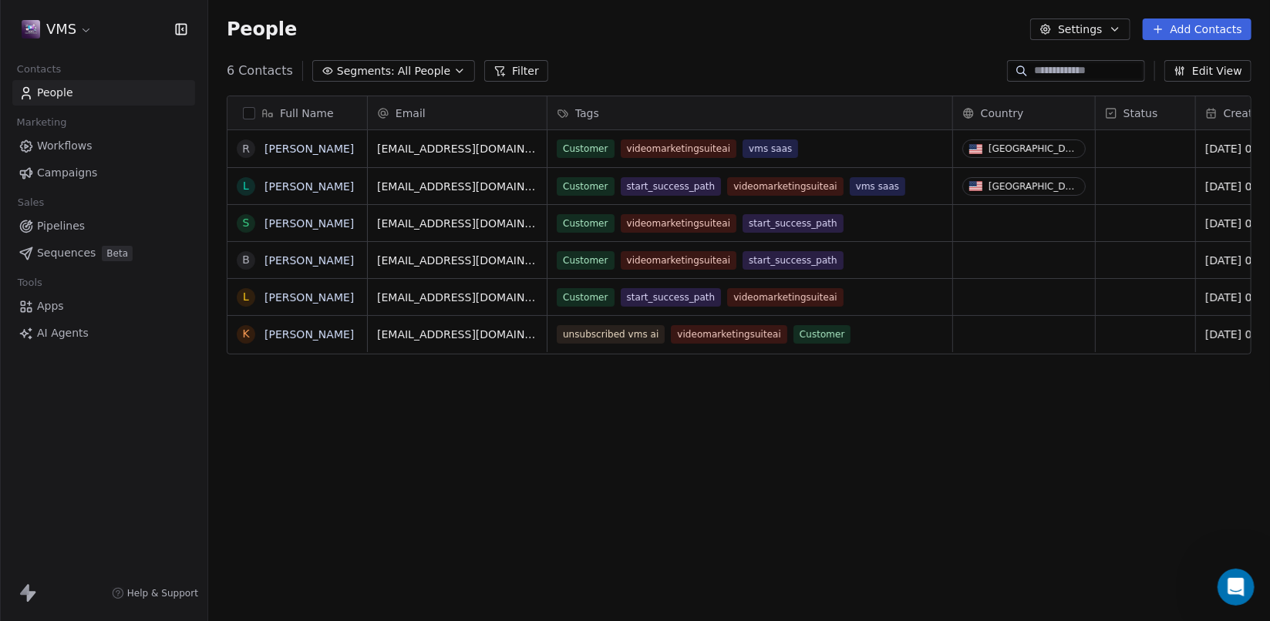
scroll to position [534, 1050]
click at [62, 338] on span "AI Agents" at bounding box center [63, 333] width 52 height 16
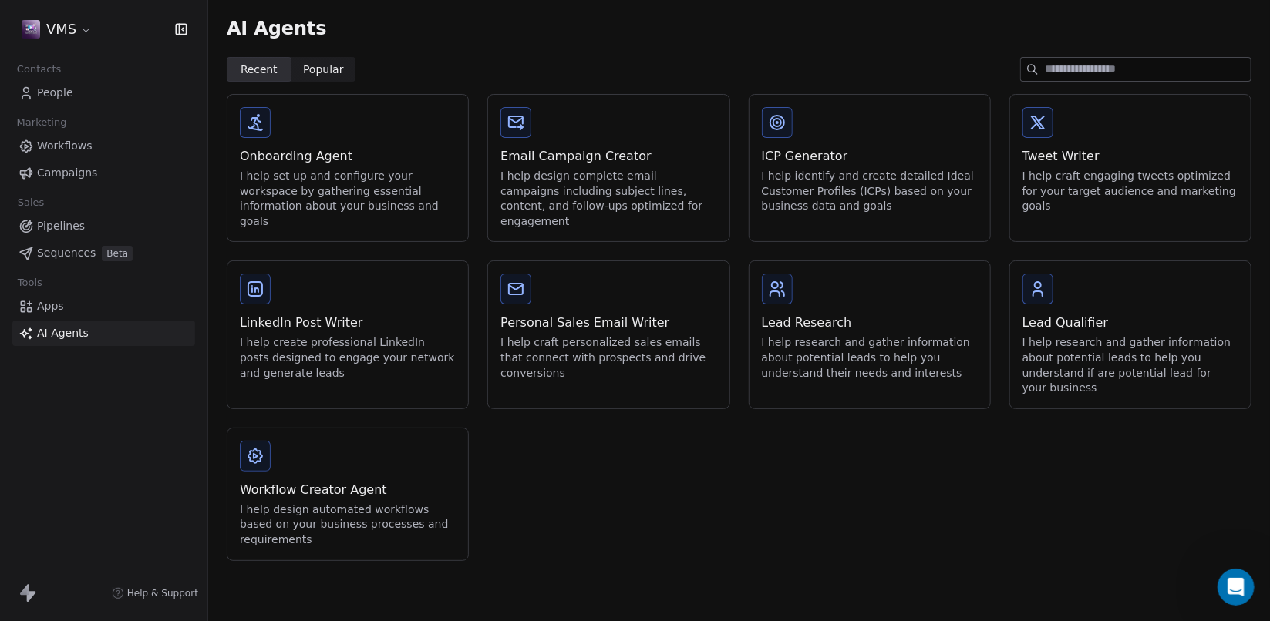
click at [252, 447] on icon at bounding box center [255, 456] width 19 height 19
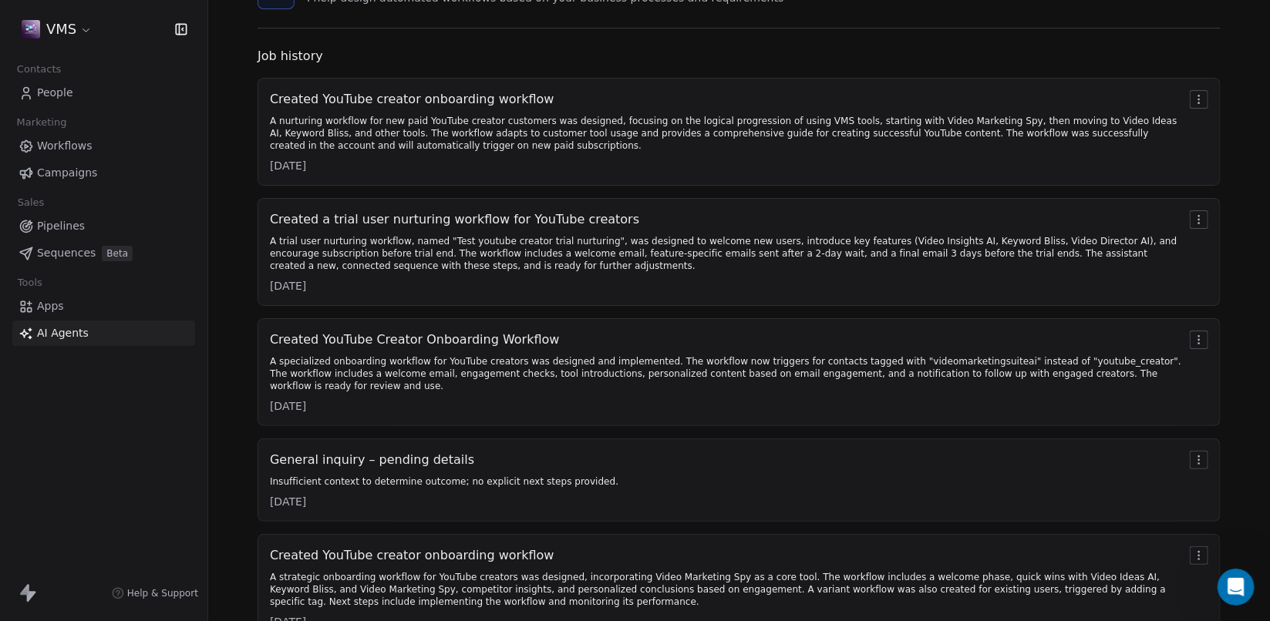
scroll to position [172, 0]
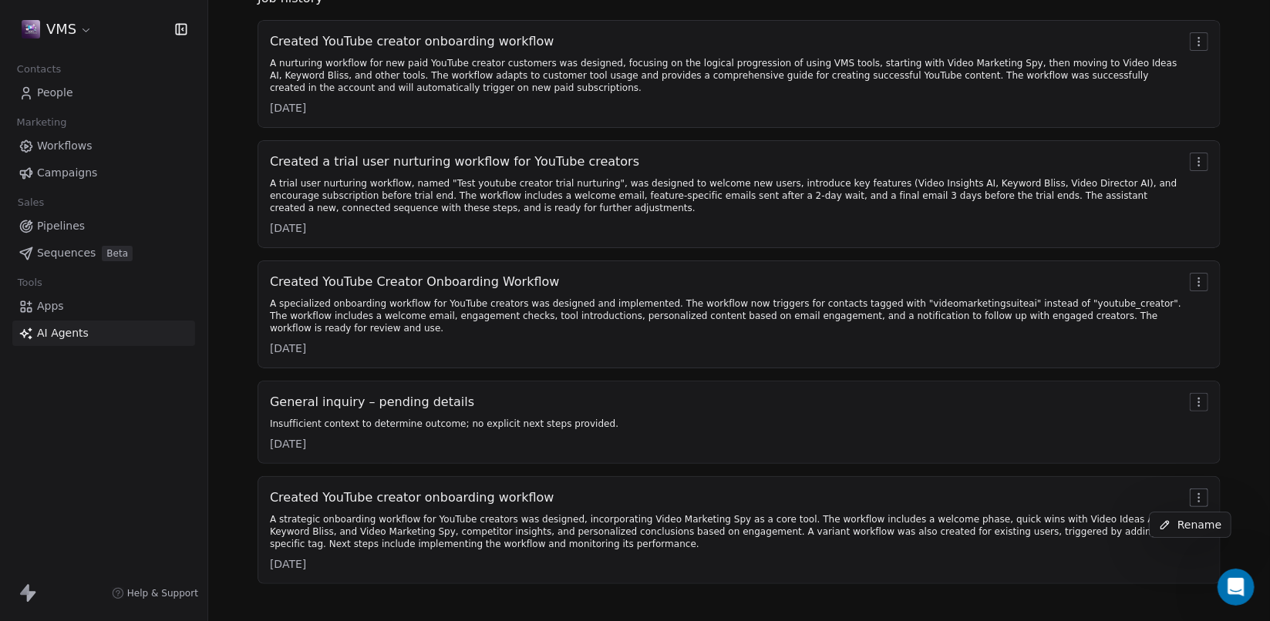
click at [1188, 494] on html "VMS Contacts People Marketing Workflows Campaigns Sales Pipelines Sequences Bet…" at bounding box center [635, 310] width 1270 height 621
click at [740, 520] on html "VMS Contacts People Marketing Workflows Campaigns Sales Pipelines Sequences Bet…" at bounding box center [635, 310] width 1270 height 621
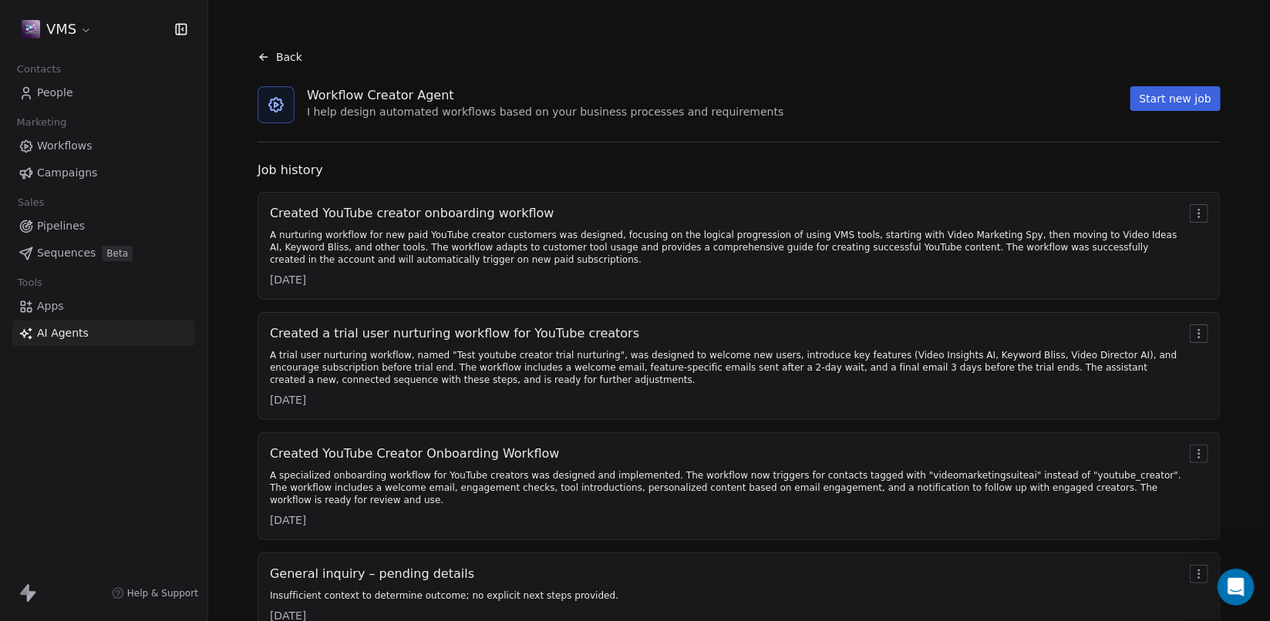
click at [1010, 220] on div "Created YouTube creator onboarding workflow" at bounding box center [727, 213] width 914 height 19
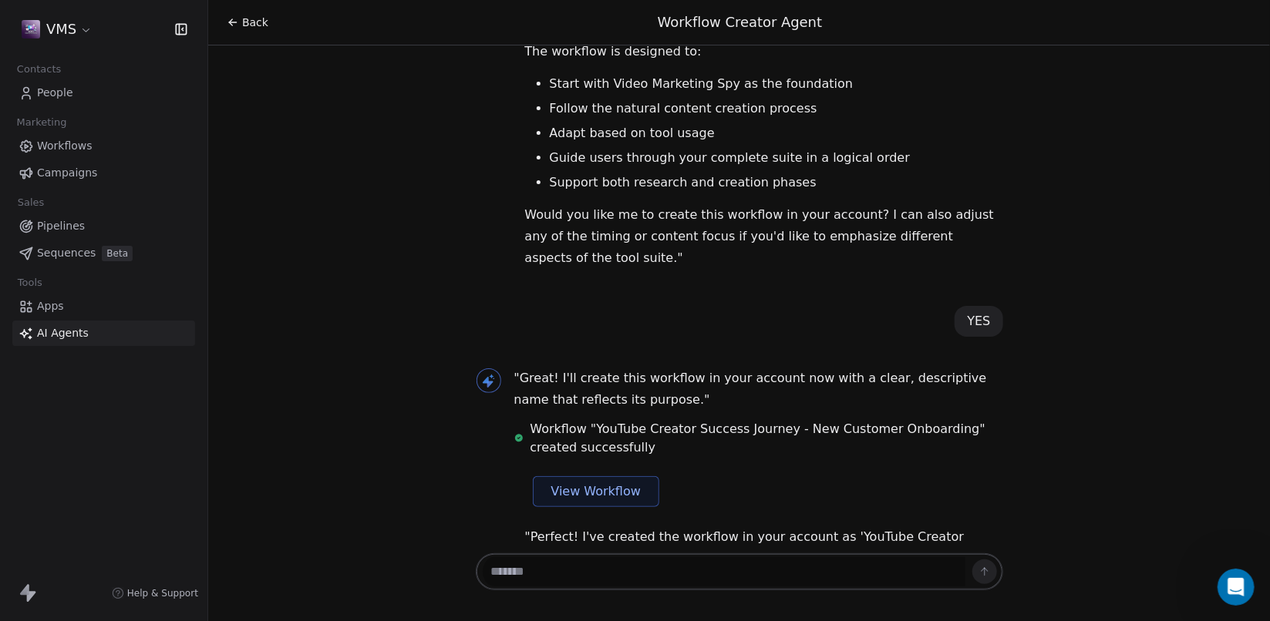
scroll to position [3142, 0]
click at [584, 482] on span "View Workflow" at bounding box center [596, 491] width 90 height 19
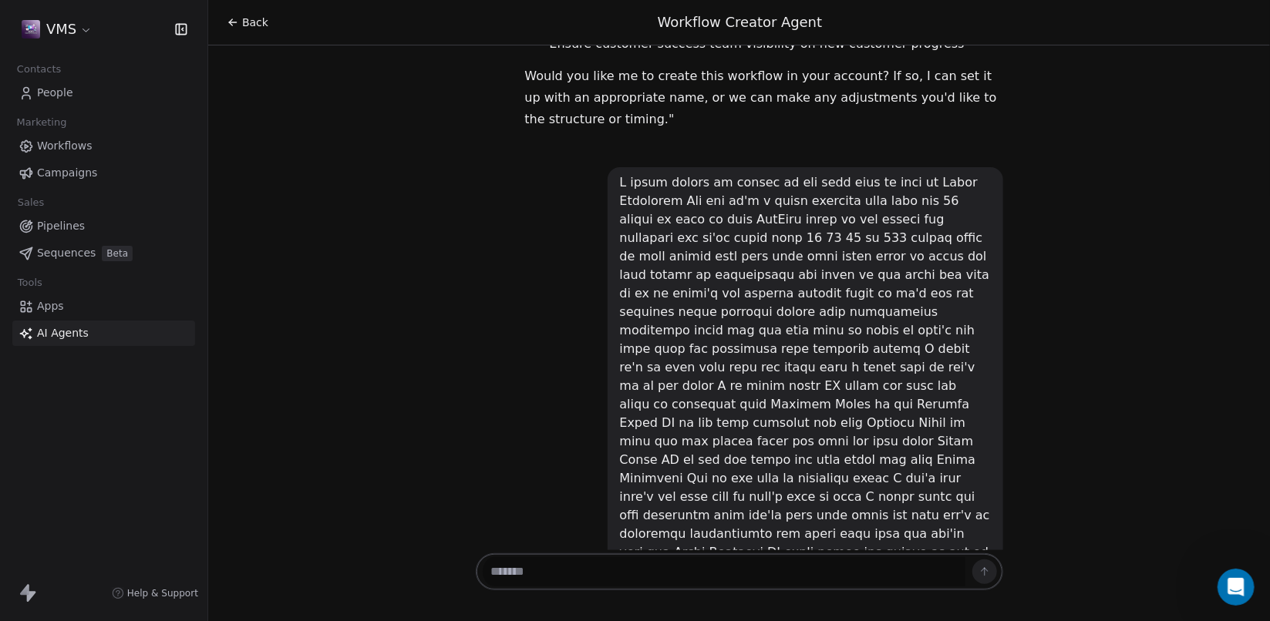
scroll to position [1416, 0]
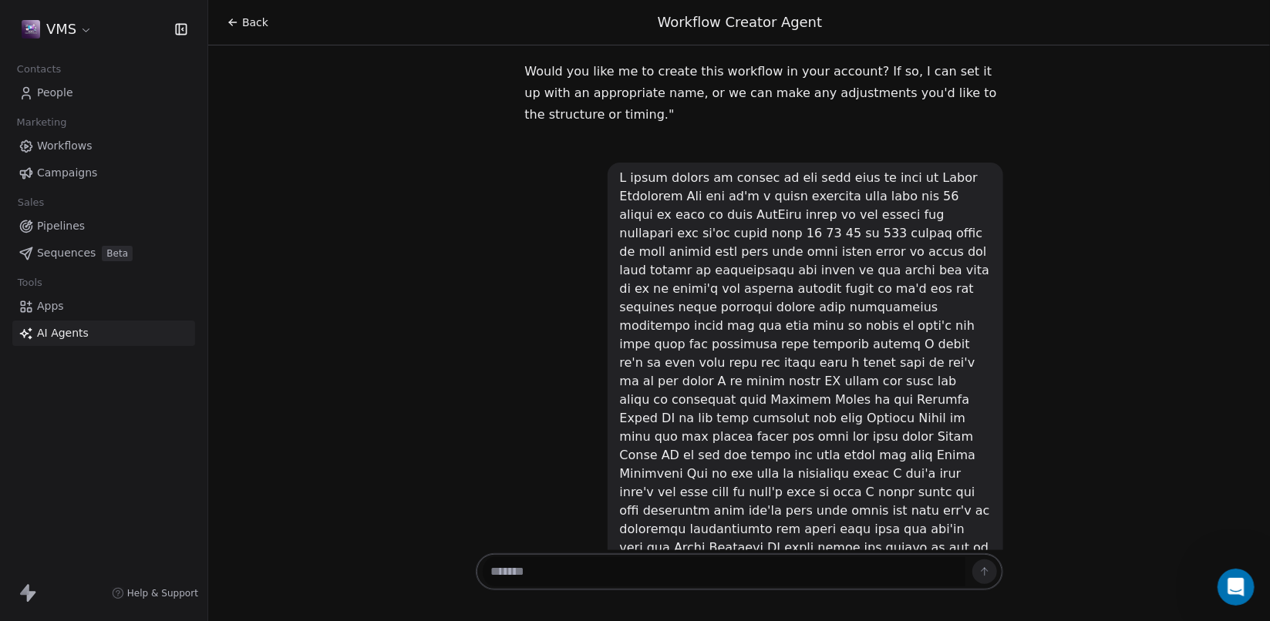
click at [75, 145] on span "Workflows" at bounding box center [65, 146] width 56 height 16
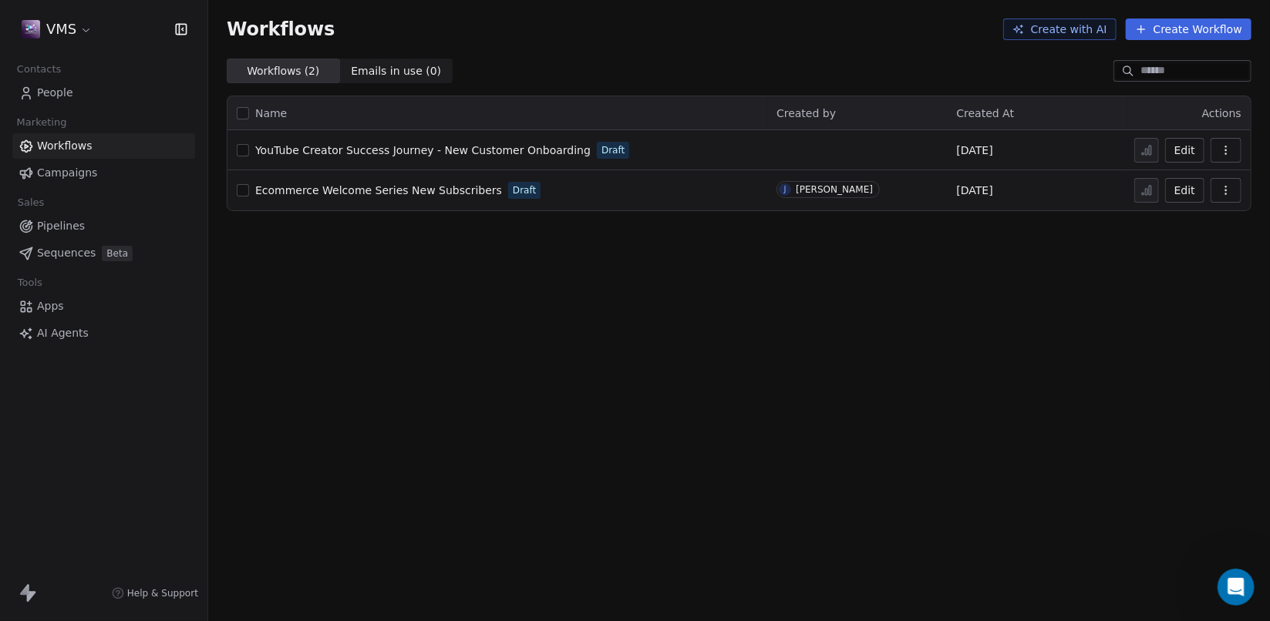
click at [519, 150] on span "YouTube Creator Success Journey - New Customer Onboarding" at bounding box center [422, 150] width 335 height 12
click at [56, 332] on span "AI Agents" at bounding box center [63, 333] width 52 height 16
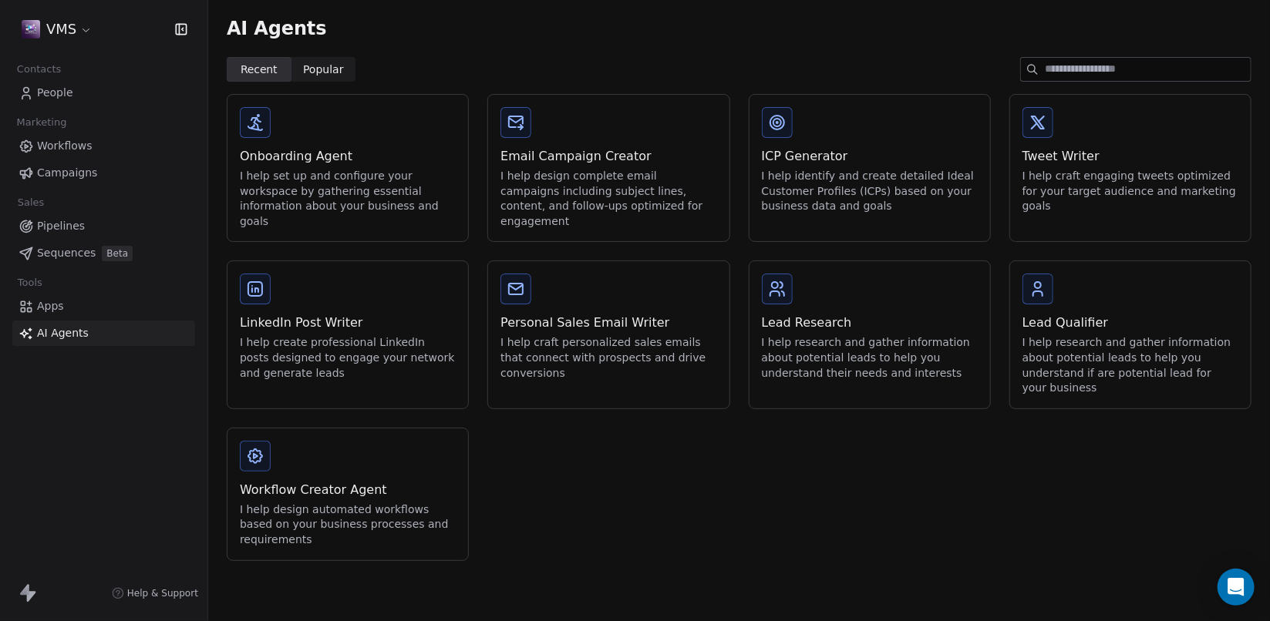
click at [283, 515] on div "I help design automated workflows based on your business processes and requirem…" at bounding box center [348, 525] width 216 height 45
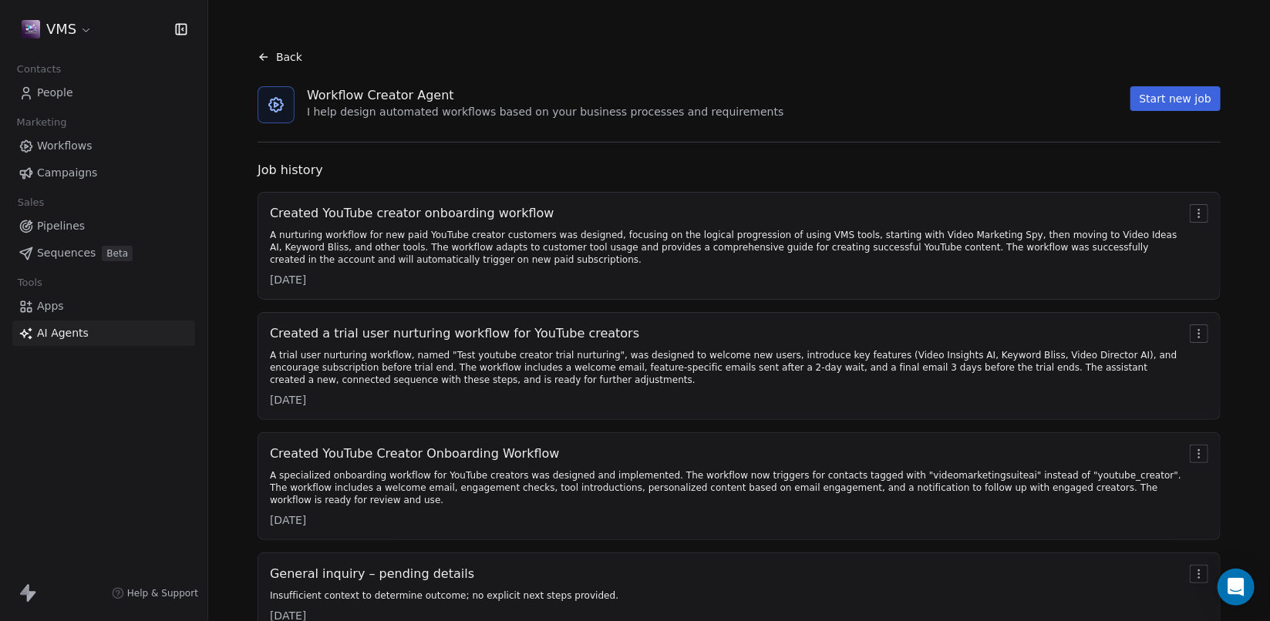
click at [1182, 207] on html "VMS Contacts People Marketing Workflows Campaigns Sales Pipelines Sequences Bet…" at bounding box center [635, 310] width 1270 height 621
click at [1043, 164] on html "VMS Contacts People Marketing Workflows Campaigns Sales Pipelines Sequences Bet…" at bounding box center [635, 310] width 1270 height 621
click at [283, 108] on icon at bounding box center [276, 105] width 19 height 19
click at [1170, 109] on button "Start new job" at bounding box center [1175, 98] width 90 height 25
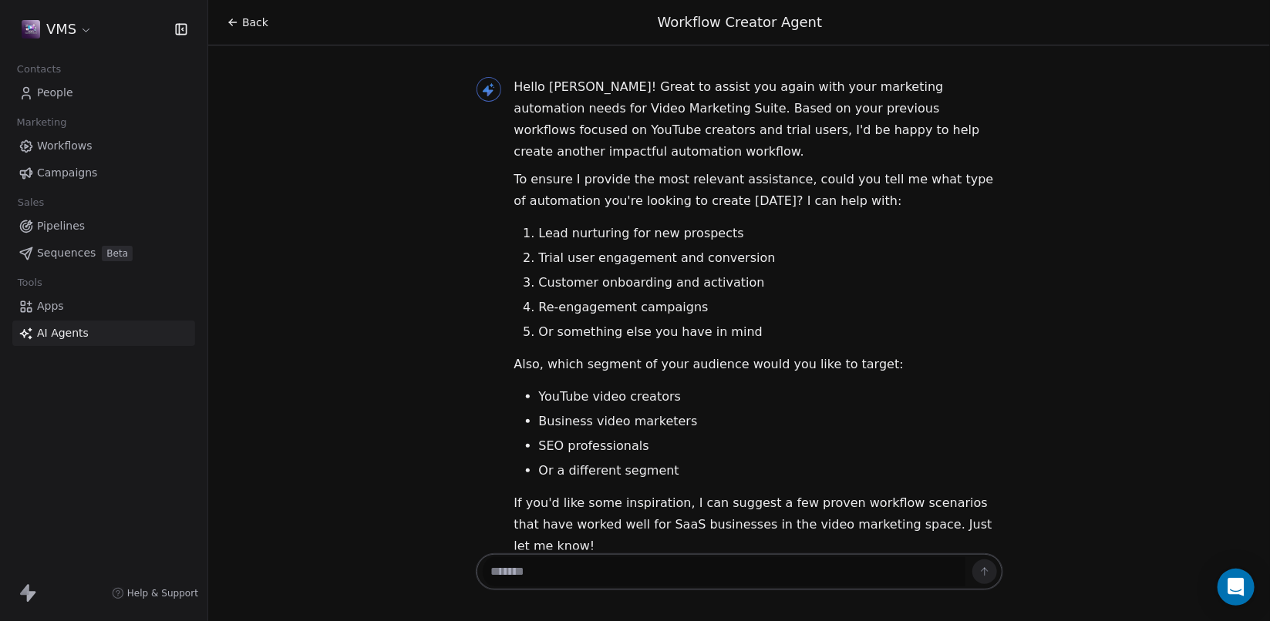
click at [867, 565] on textarea at bounding box center [724, 571] width 483 height 29
type textarea "*"
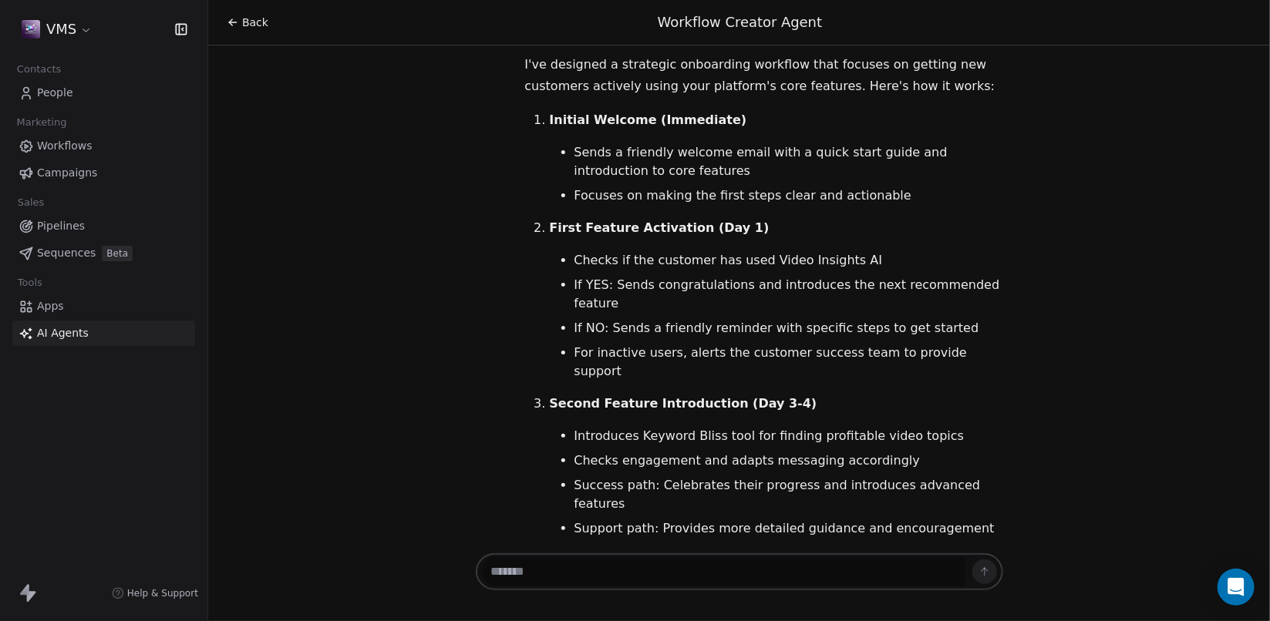
scroll to position [1012, 0]
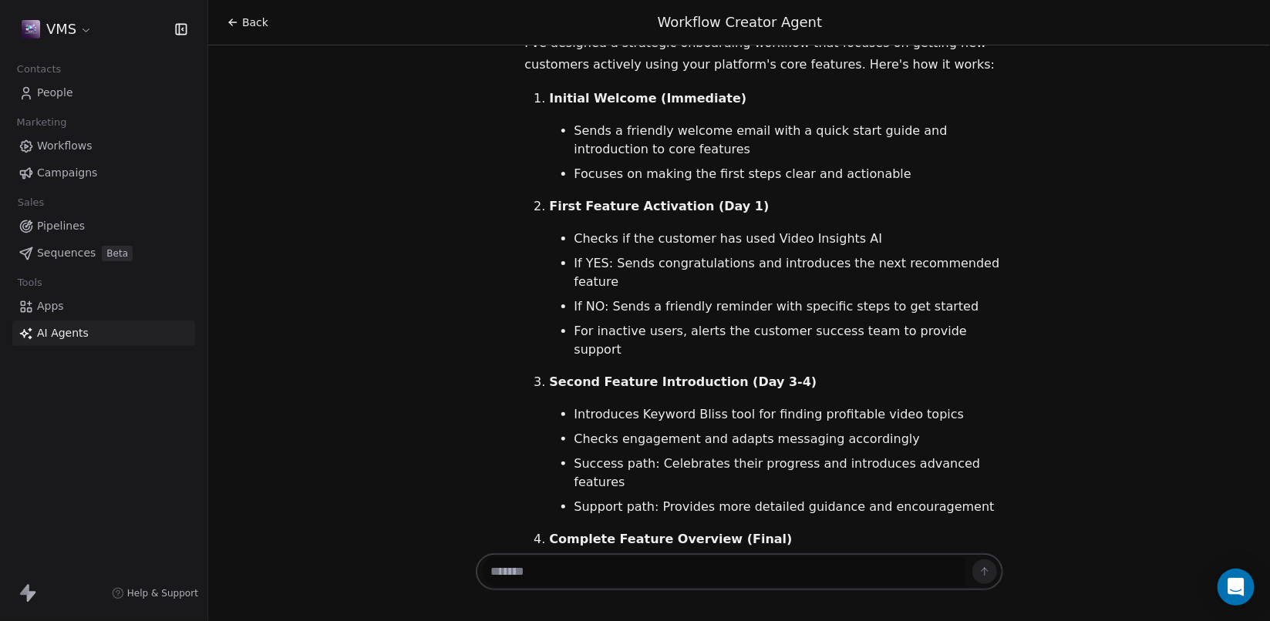
click at [625, 569] on textarea at bounding box center [724, 571] width 483 height 29
paste textarea "**********"
type textarea "**********"
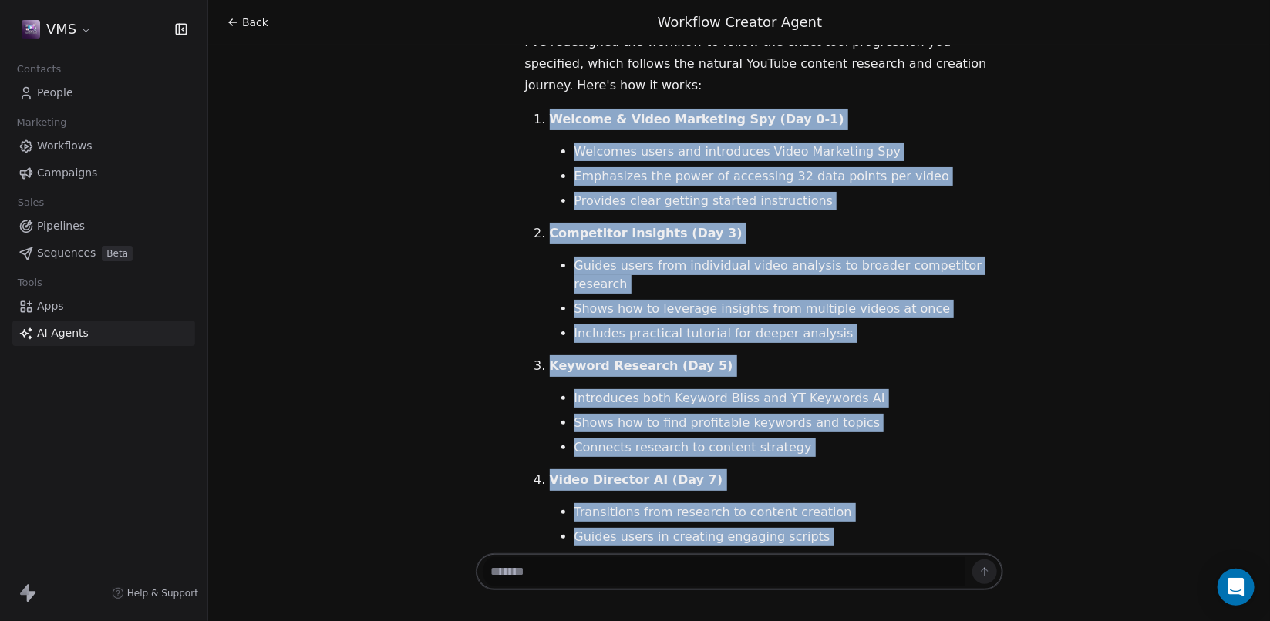
scroll to position [2388, 0]
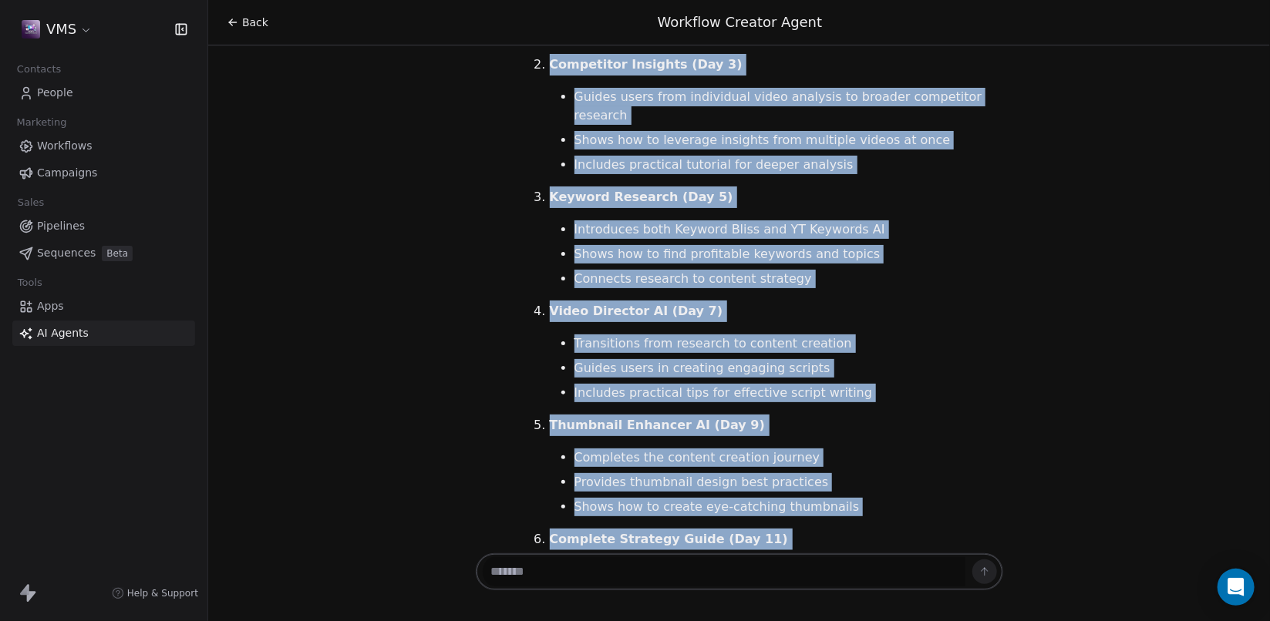
drag, startPoint x: 526, startPoint y: 255, endPoint x: 948, endPoint y: 573, distance: 528.7
click at [948, 551] on div "Hello Jane! Great to assist you again with your marketing automation needs for …" at bounding box center [739, 297] width 1062 height 505
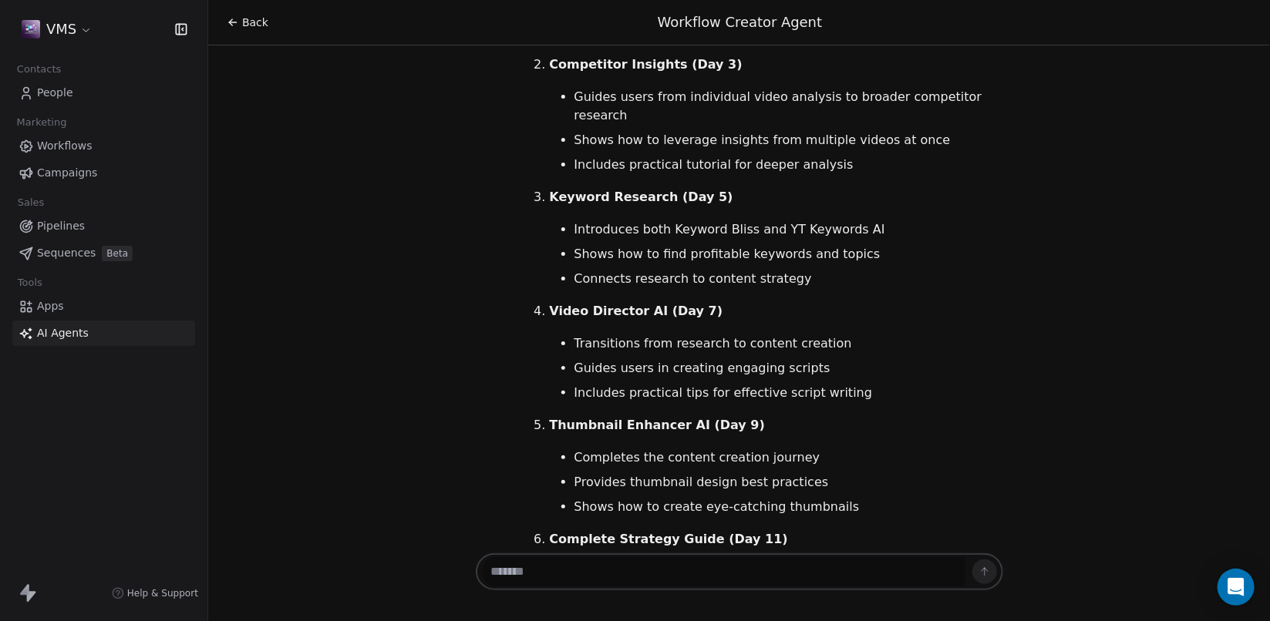
click at [805, 574] on textarea at bounding box center [724, 571] width 483 height 29
type textarea "**********"
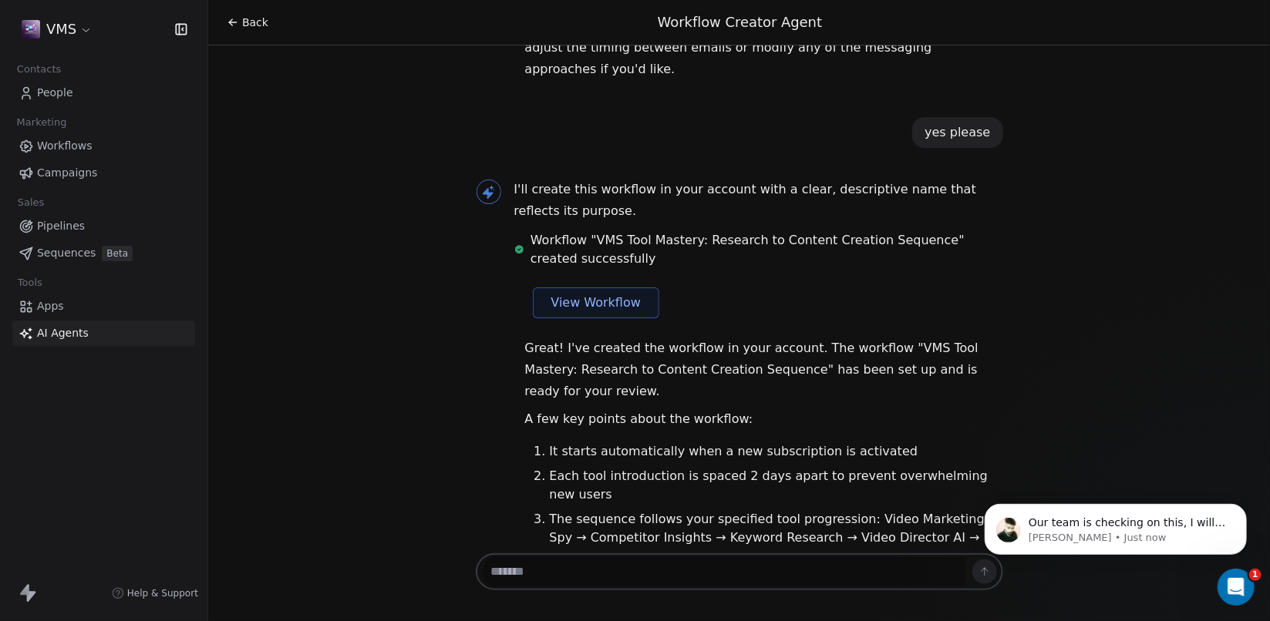
scroll to position [0, 0]
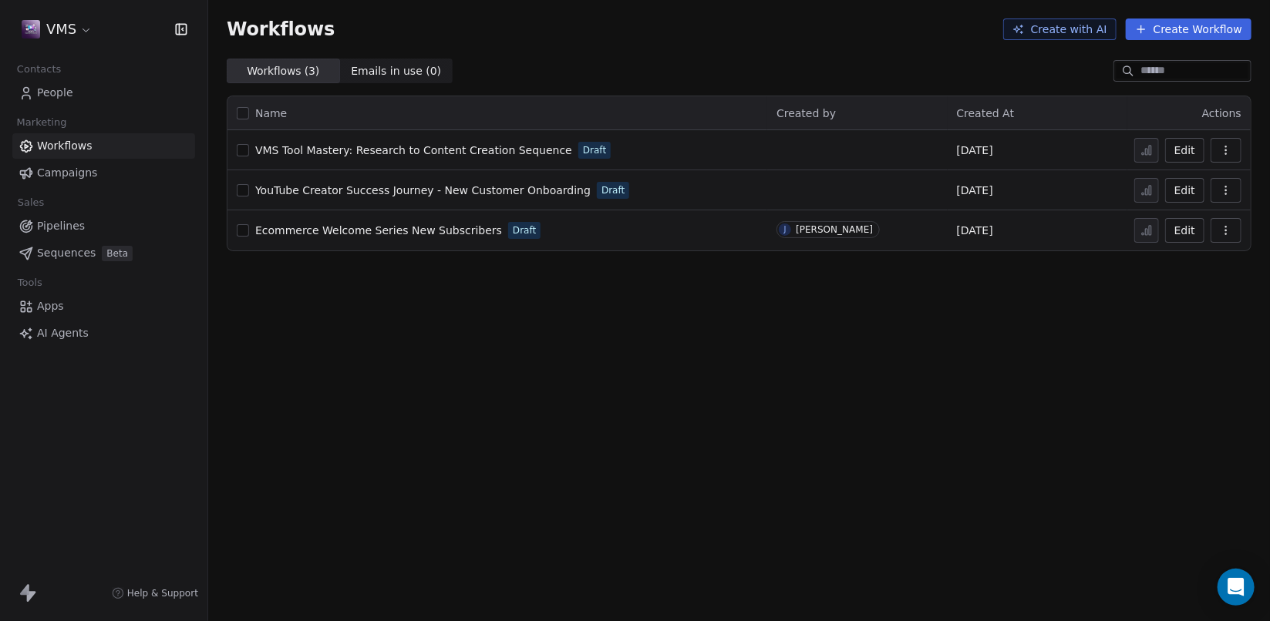
click at [511, 154] on span "VMS Tool Mastery: Research to Content Creation Sequence" at bounding box center [413, 150] width 317 height 12
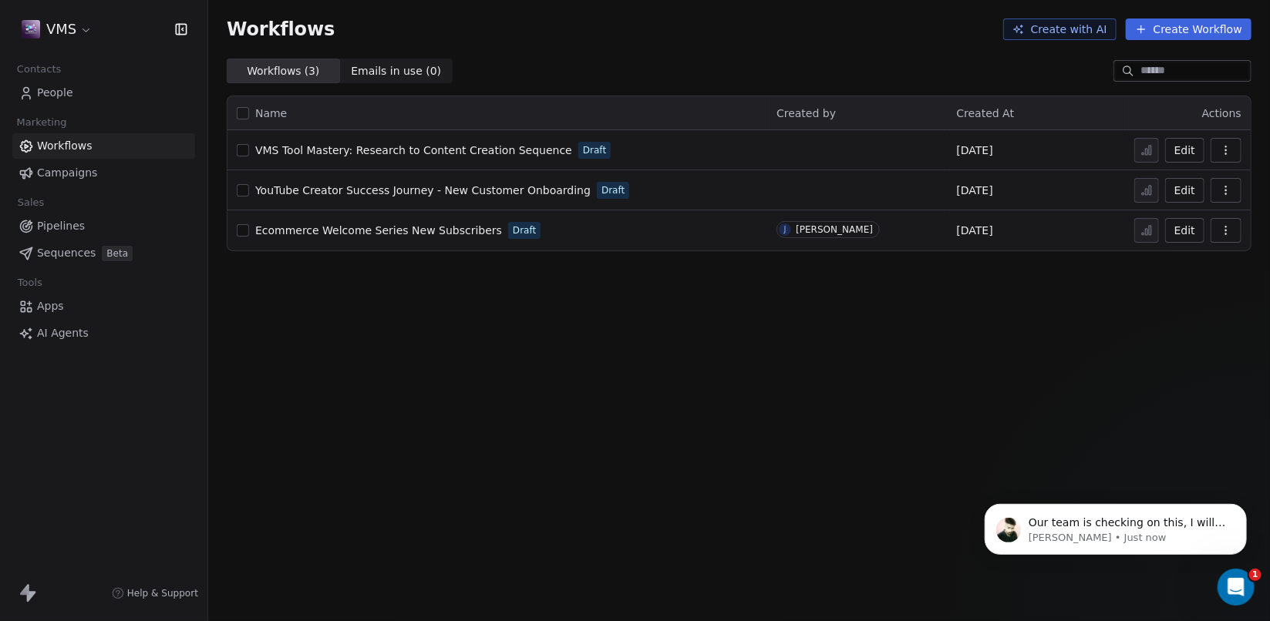
click at [1186, 153] on button "Edit" at bounding box center [1184, 150] width 39 height 25
